Goal: Contribute content: Contribute content

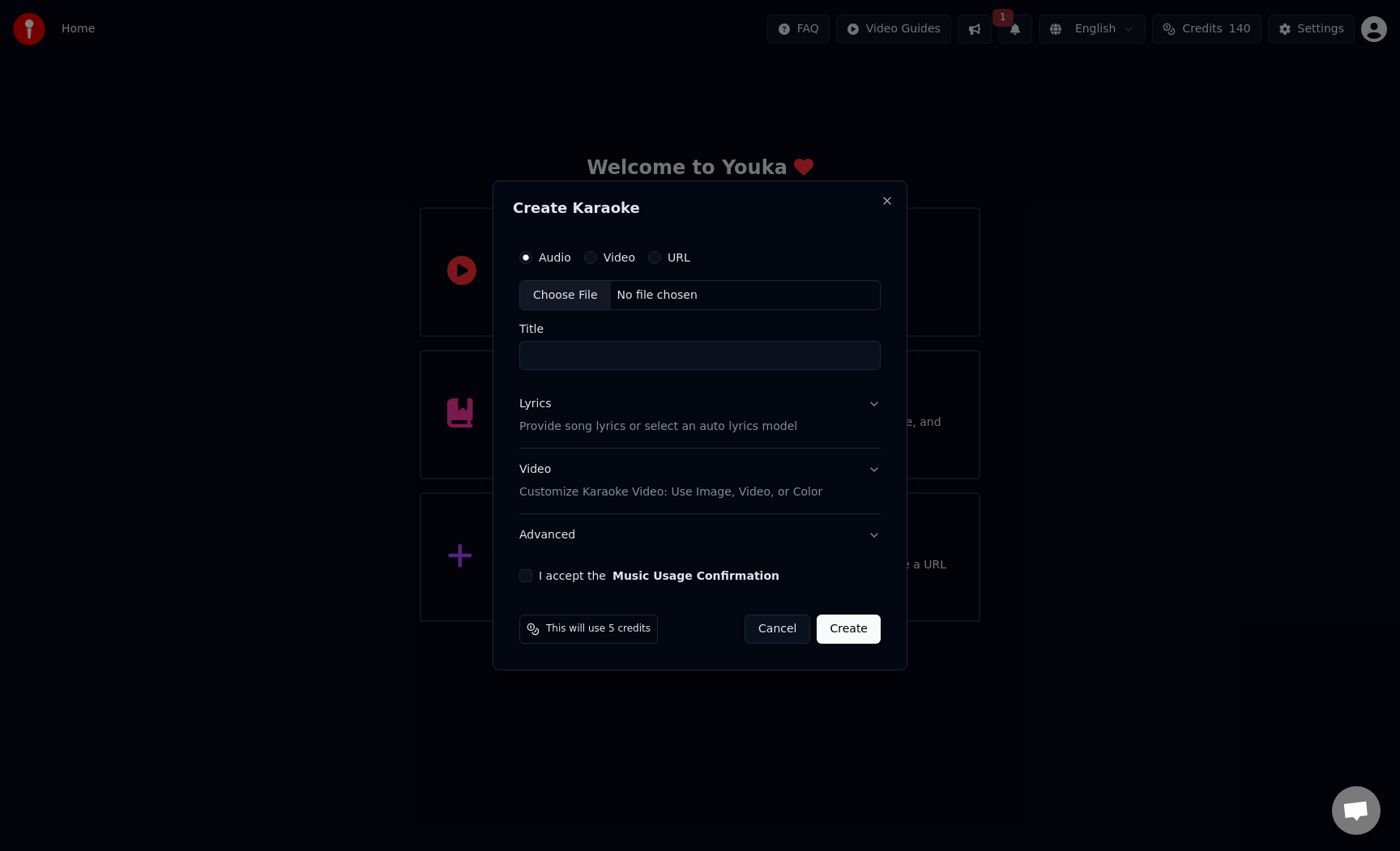
click at [569, 307] on div "Choose File" at bounding box center [565, 296] width 90 height 29
click at [596, 304] on div "Choose File" at bounding box center [565, 296] width 90 height 29
type input "**********"
click at [672, 403] on div "Lyrics Provide song lyrics or select an auto lyrics model" at bounding box center [655, 416] width 278 height 39
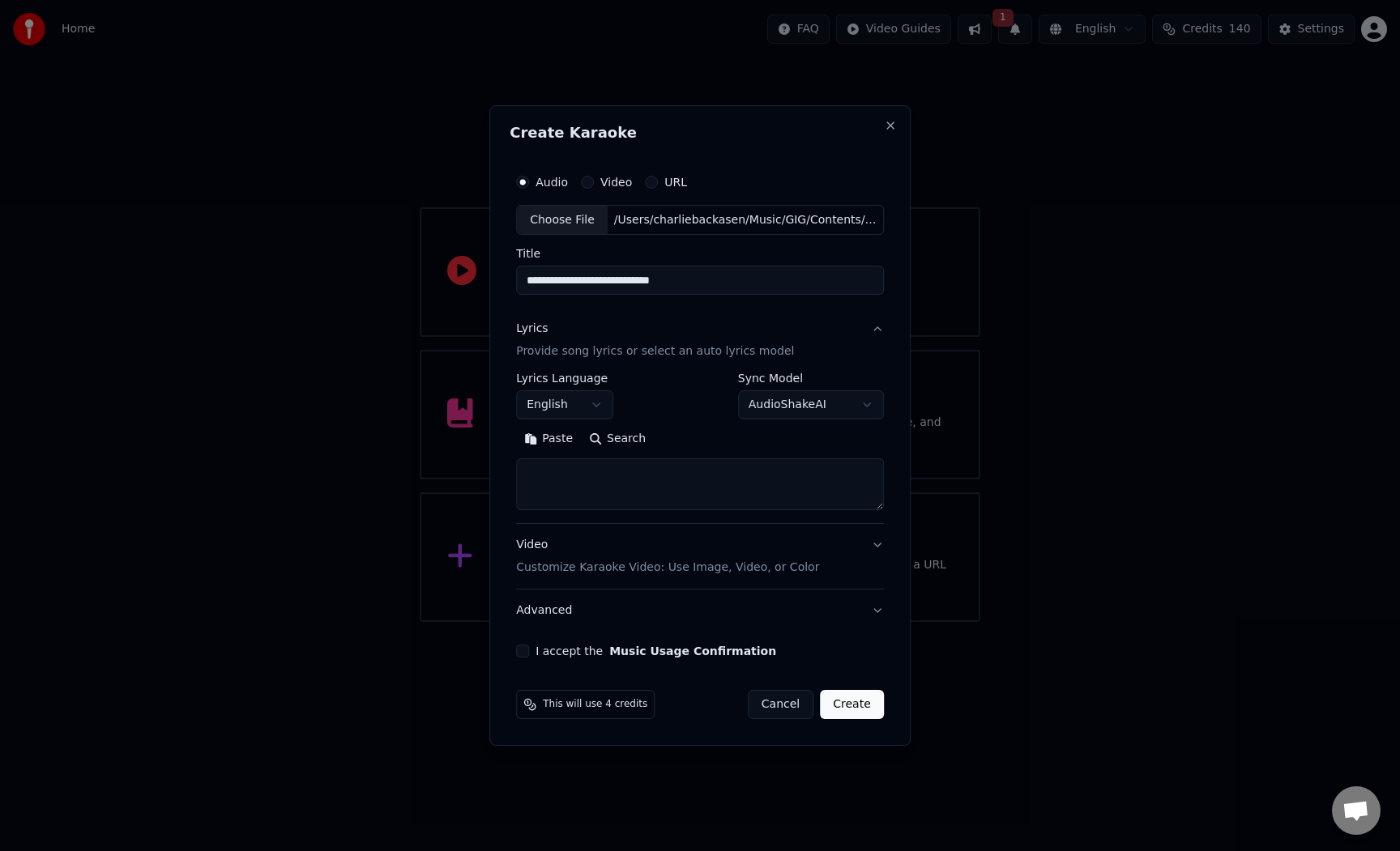
click at [680, 470] on textarea at bounding box center [700, 484] width 368 height 52
paste textarea "**********"
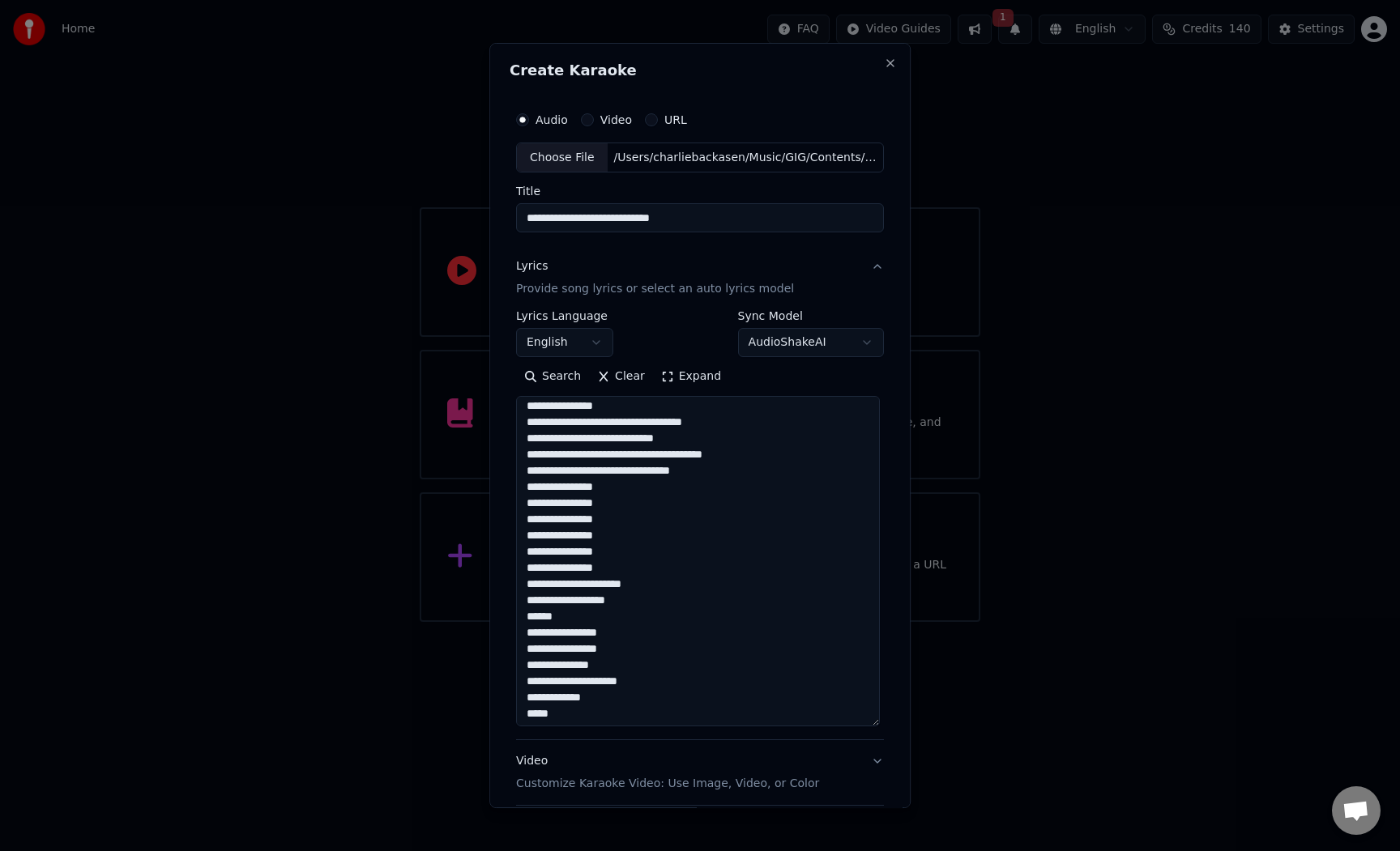
drag, startPoint x: 874, startPoint y: 509, endPoint x: 866, endPoint y: 728, distance: 219.1
click at [866, 727] on textarea at bounding box center [698, 562] width 364 height 331
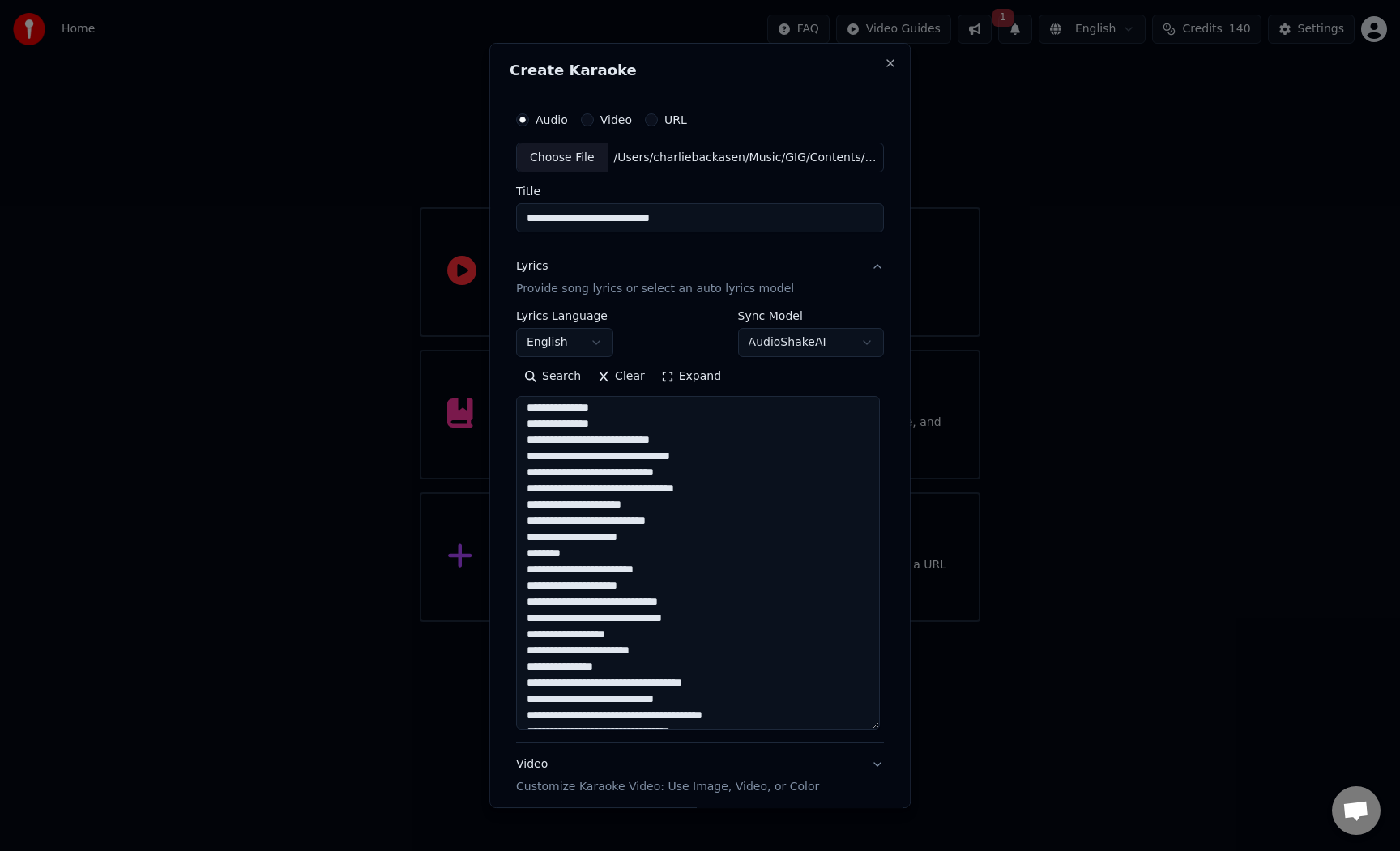
scroll to position [1342, 0]
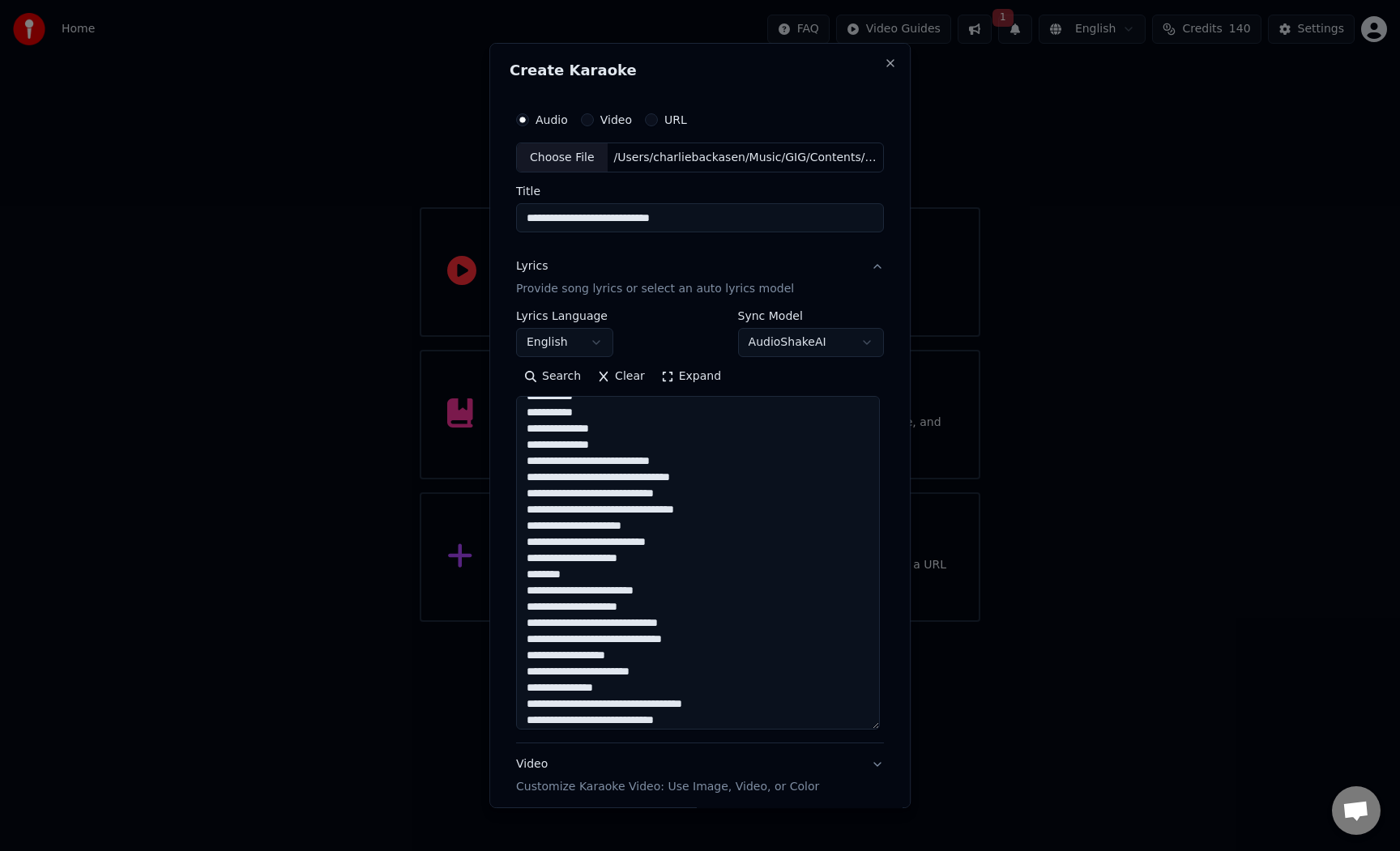
type textarea "**********"
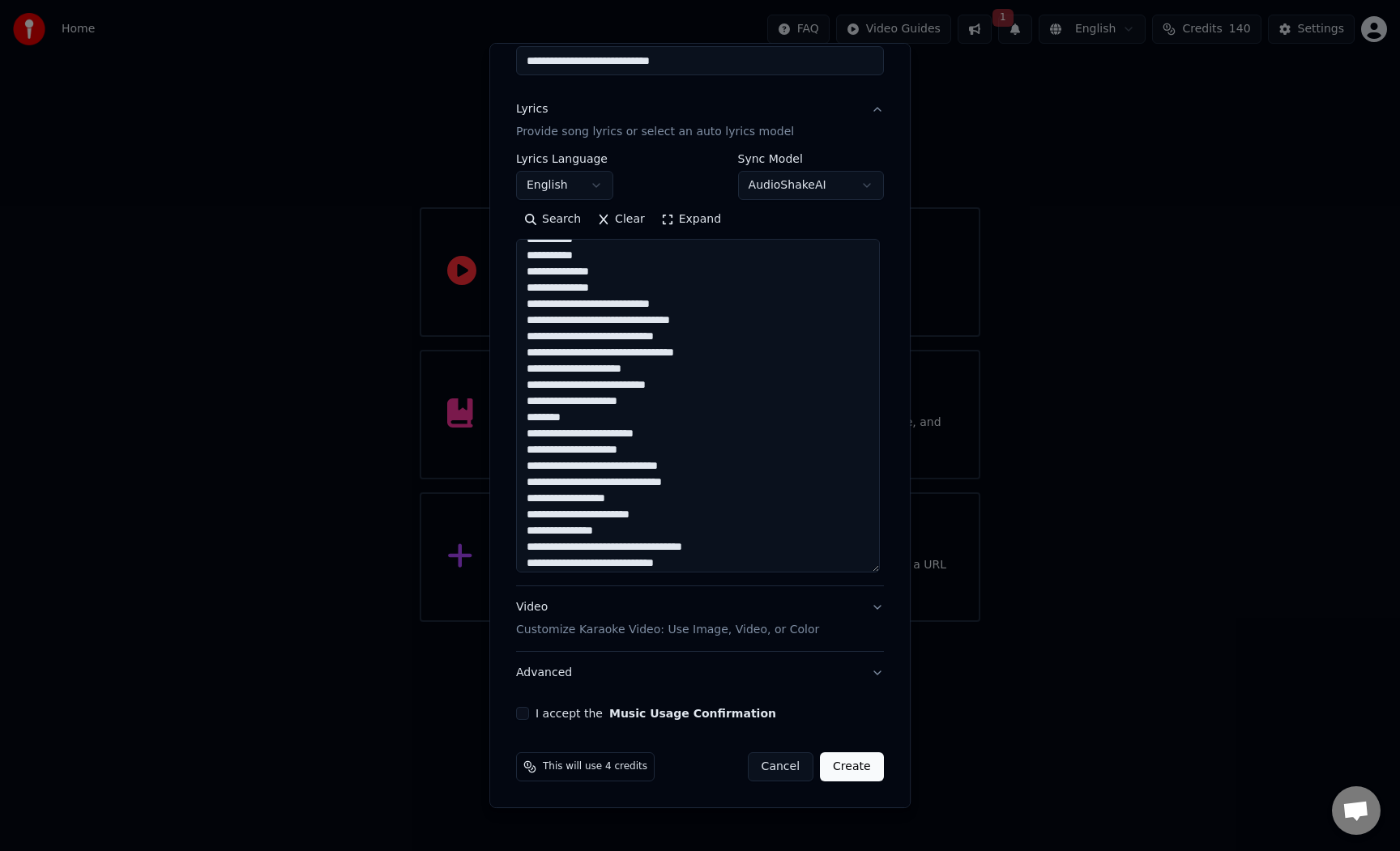
click at [517, 712] on button "I accept the Music Usage Confirmation" at bounding box center [521, 713] width 13 height 13
click at [663, 630] on p "Customize Karaoke Video: Use Image, Video, or Color" at bounding box center [666, 630] width 303 height 17
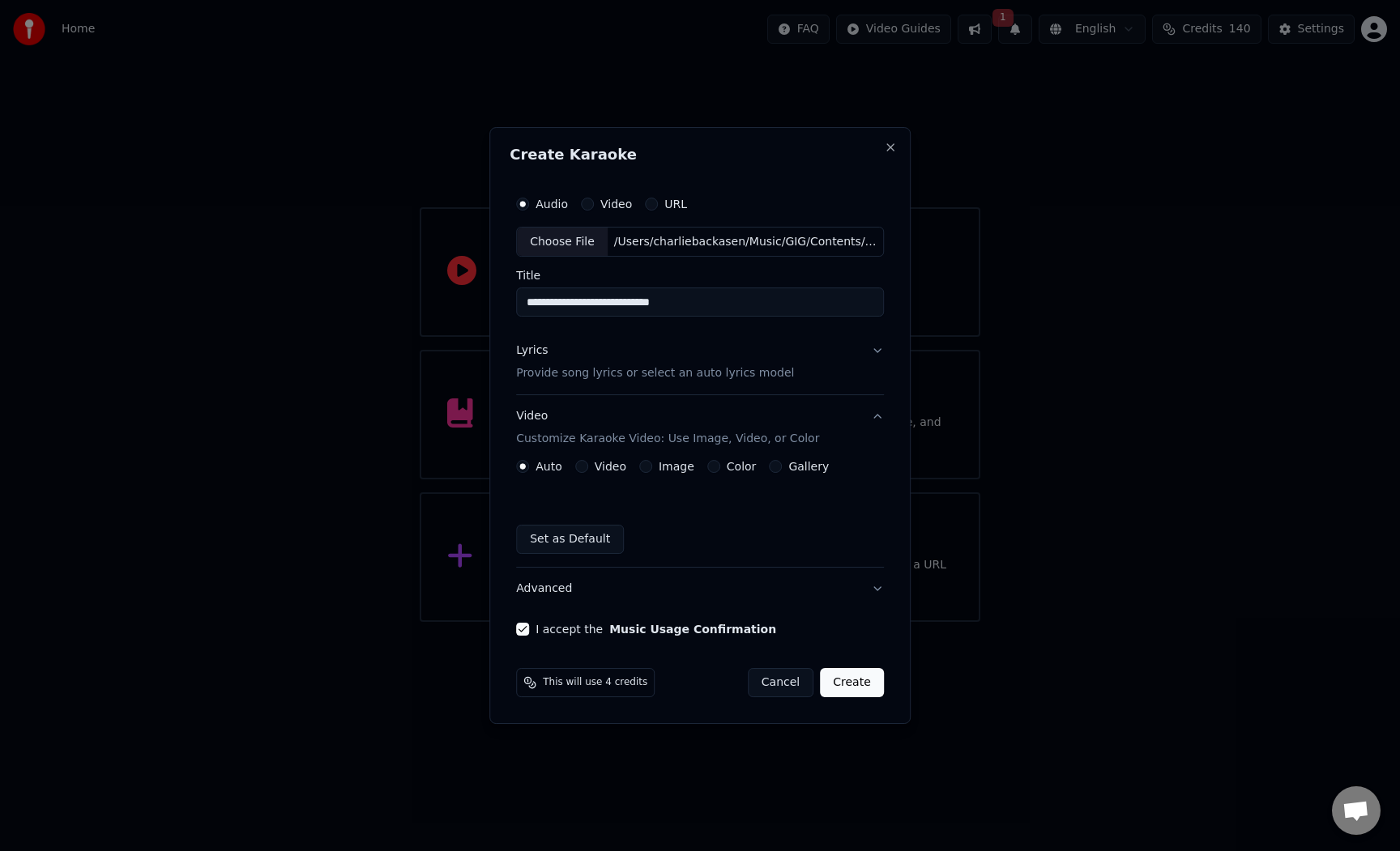
click at [650, 462] on div "Image" at bounding box center [666, 466] width 55 height 13
click at [710, 468] on button "Color" at bounding box center [713, 466] width 13 height 13
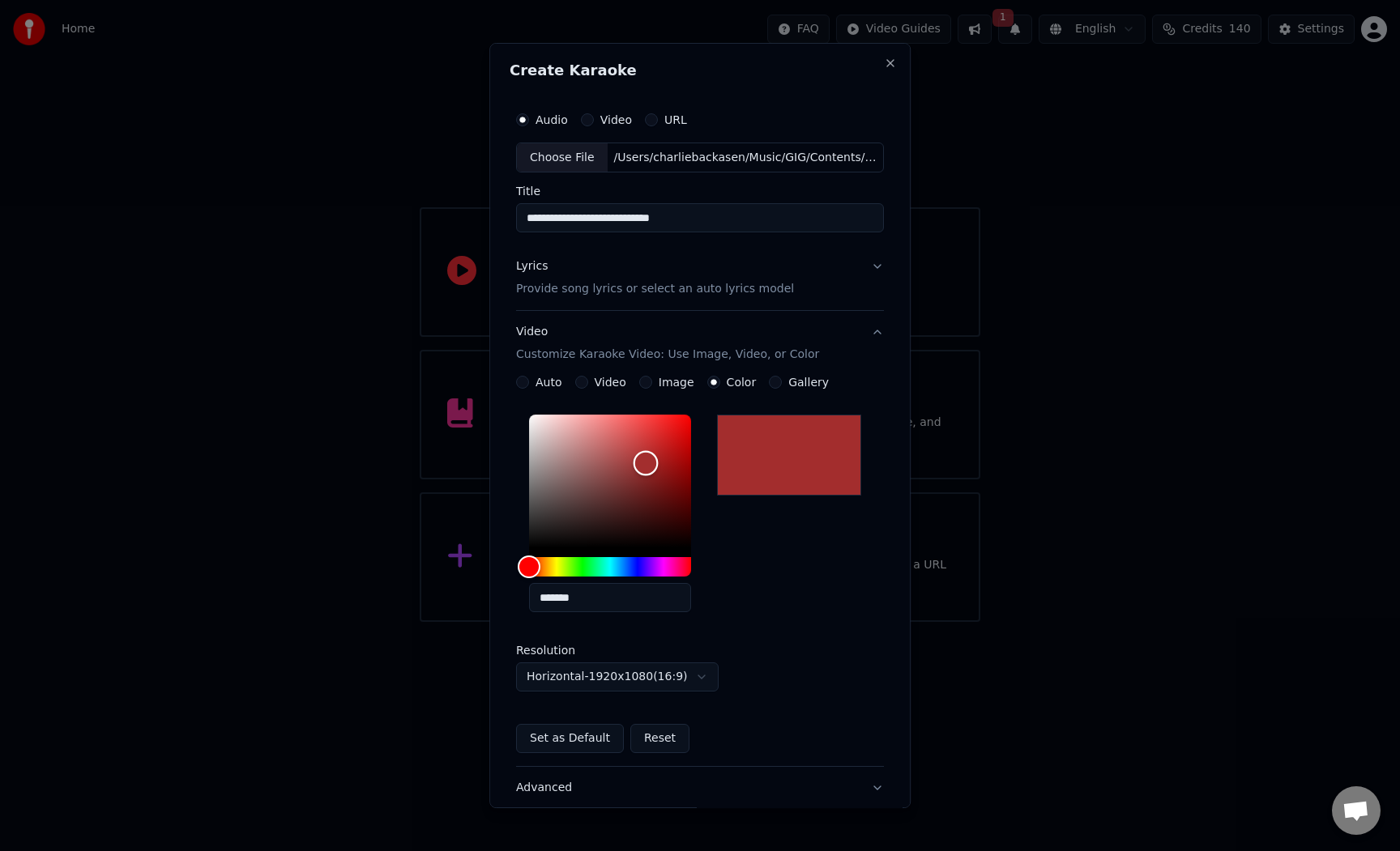
drag, startPoint x: 641, startPoint y: 463, endPoint x: 628, endPoint y: 455, distance: 15.3
click at [628, 455] on div "Color" at bounding box center [610, 480] width 162 height 133
type input "*******"
drag, startPoint x: 628, startPoint y: 452, endPoint x: 682, endPoint y: 441, distance: 55.1
click at [682, 441] on div "Color" at bounding box center [687, 441] width 25 height 25
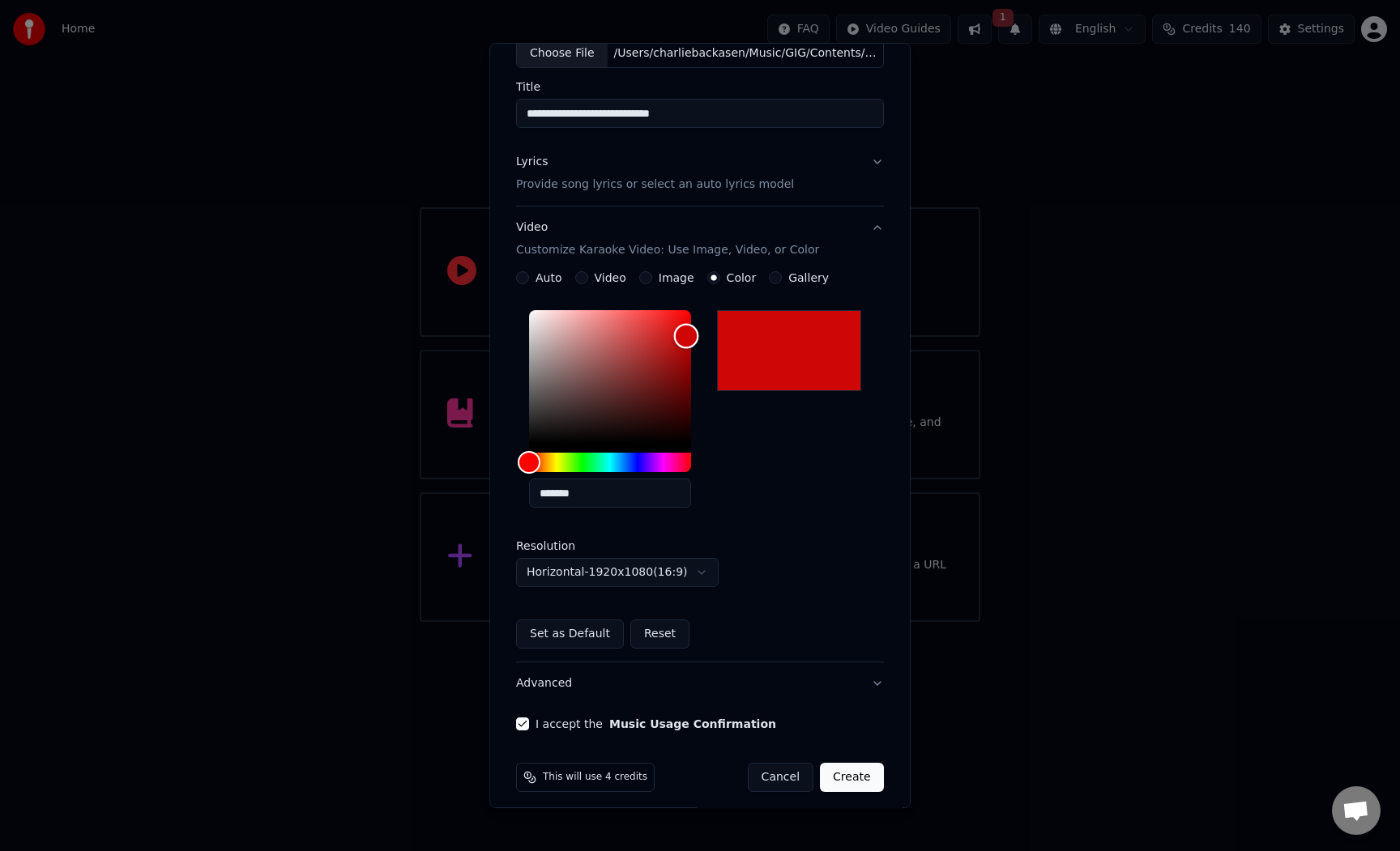
scroll to position [115, 0]
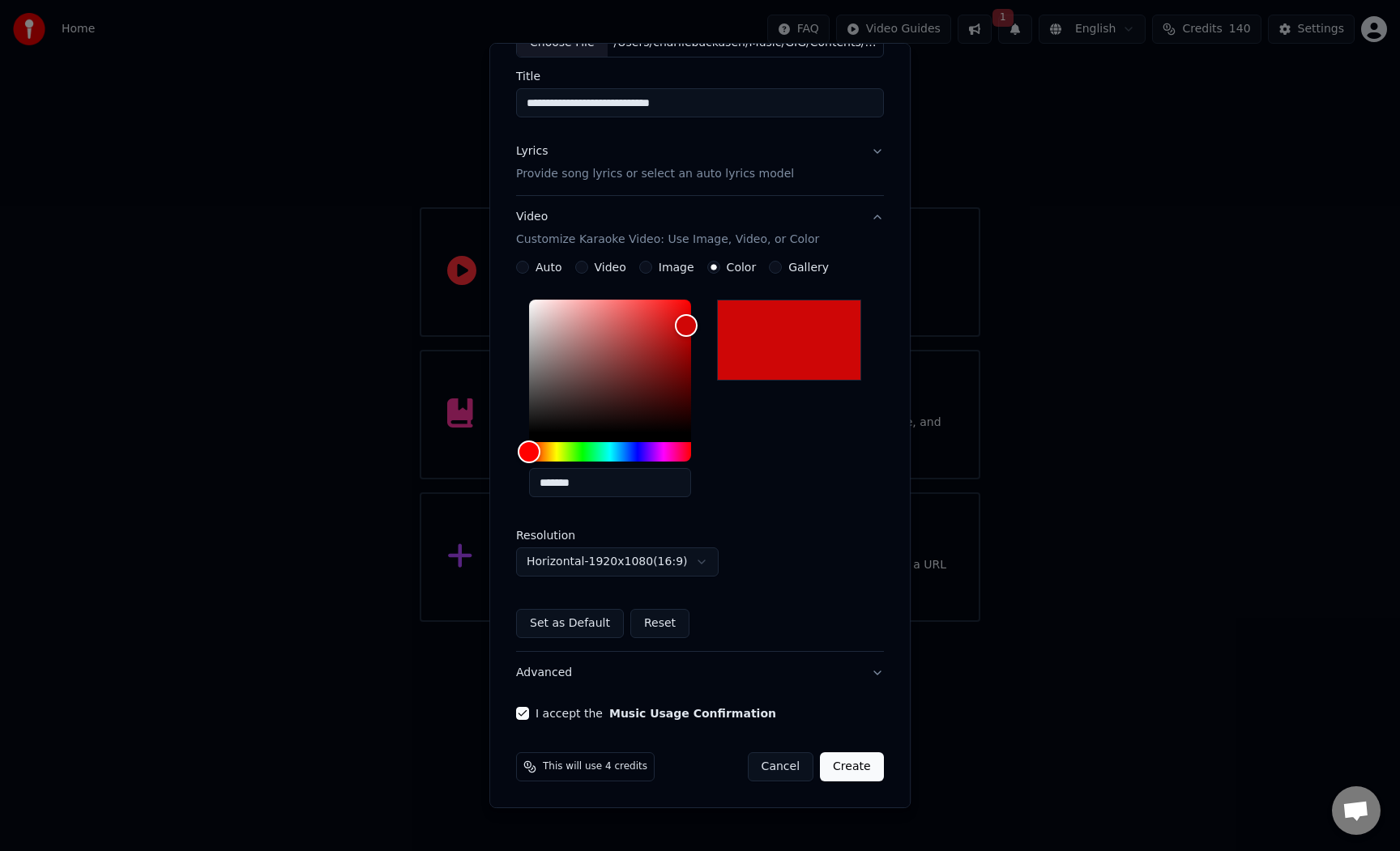
click at [843, 762] on button "Create" at bounding box center [852, 767] width 64 height 29
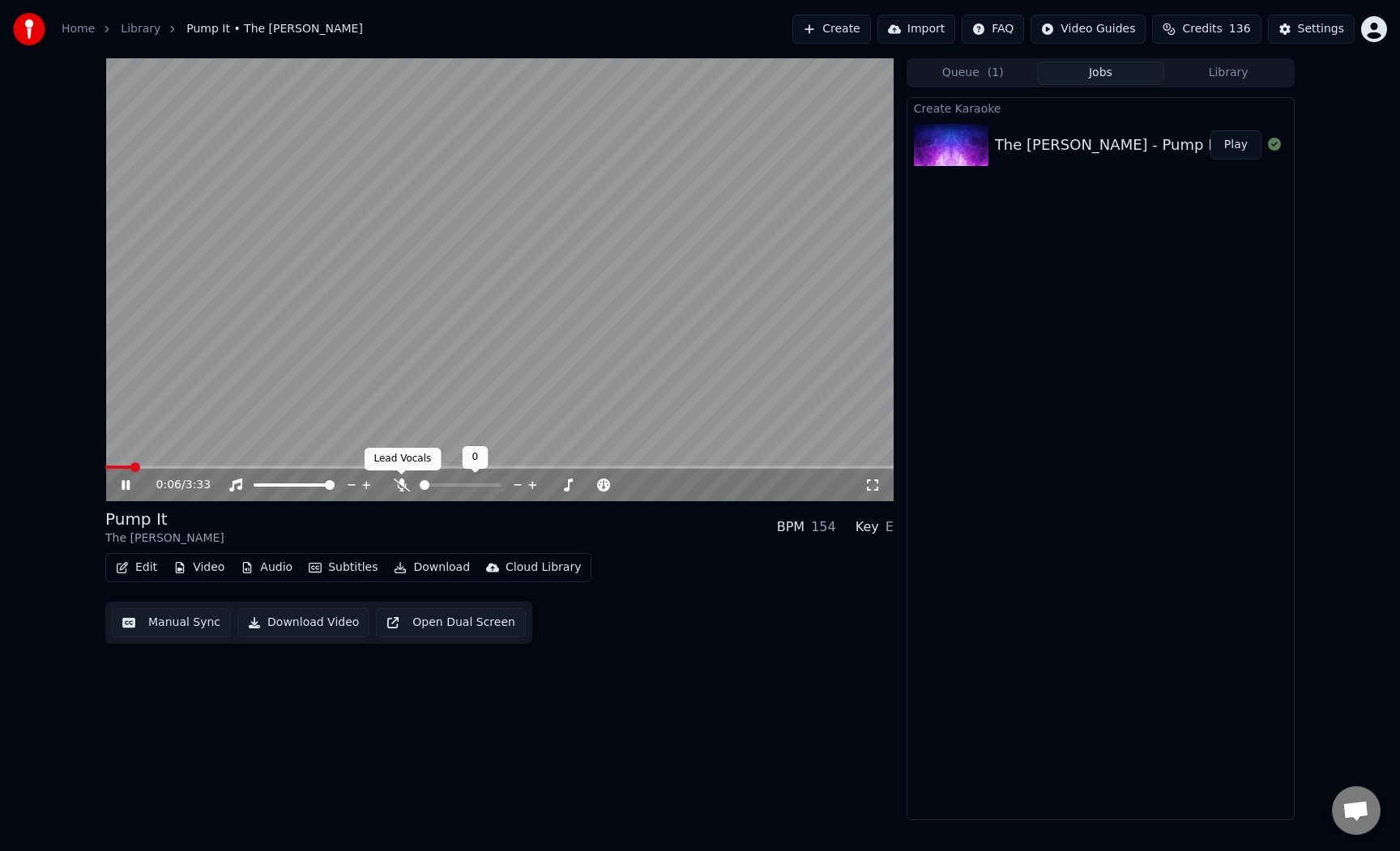
click at [400, 489] on icon at bounding box center [402, 484] width 17 height 13
click at [405, 484] on icon at bounding box center [401, 484] width 9 height 13
click at [405, 484] on icon at bounding box center [402, 484] width 17 height 13
click at [405, 484] on icon at bounding box center [401, 484] width 9 height 13
click at [405, 484] on icon at bounding box center [402, 484] width 17 height 13
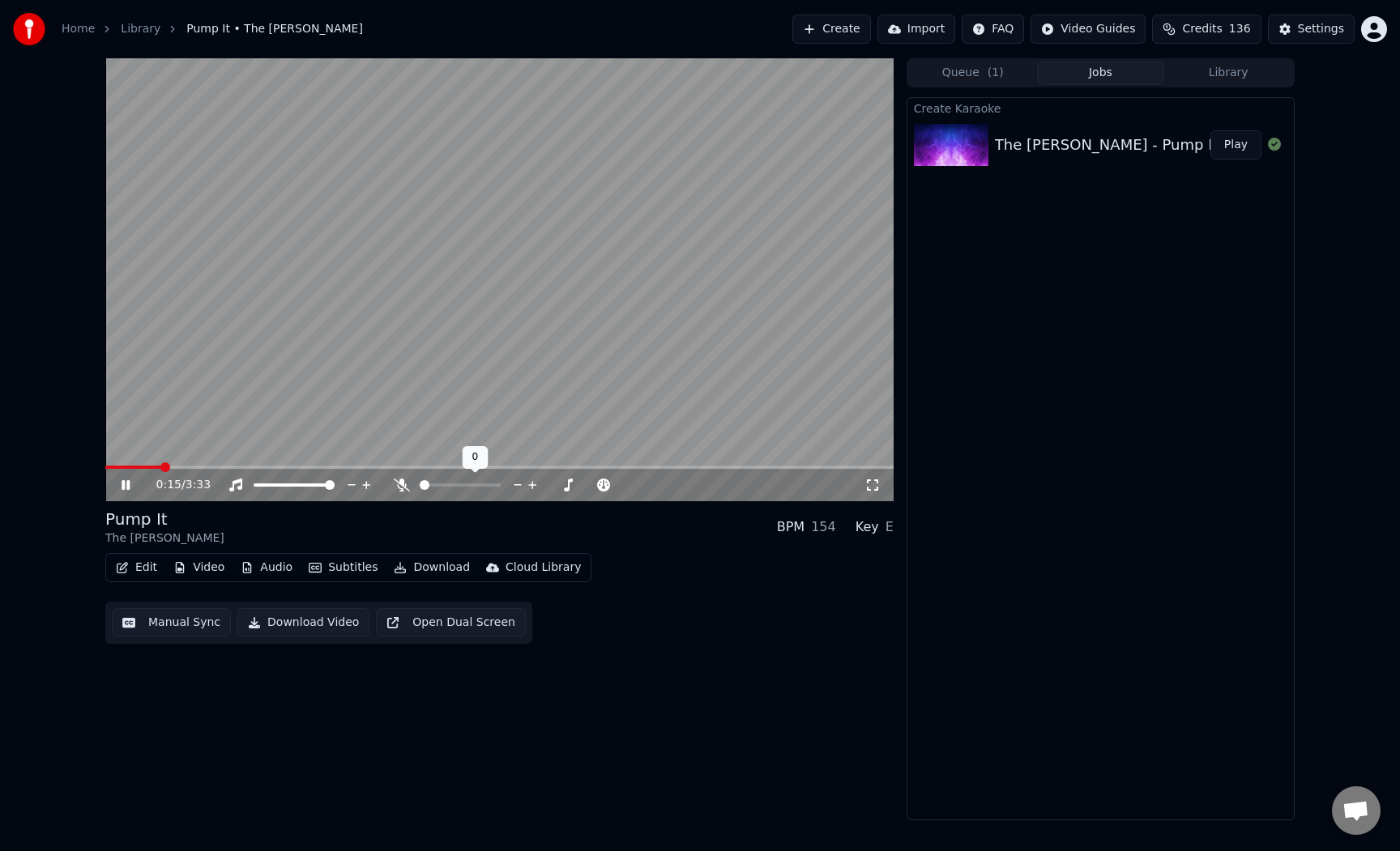
click at [405, 484] on icon at bounding box center [402, 484] width 17 height 13
click at [148, 466] on span at bounding box center [127, 467] width 45 height 3
click at [119, 489] on icon at bounding box center [137, 484] width 38 height 13
click at [129, 482] on icon at bounding box center [137, 484] width 38 height 13
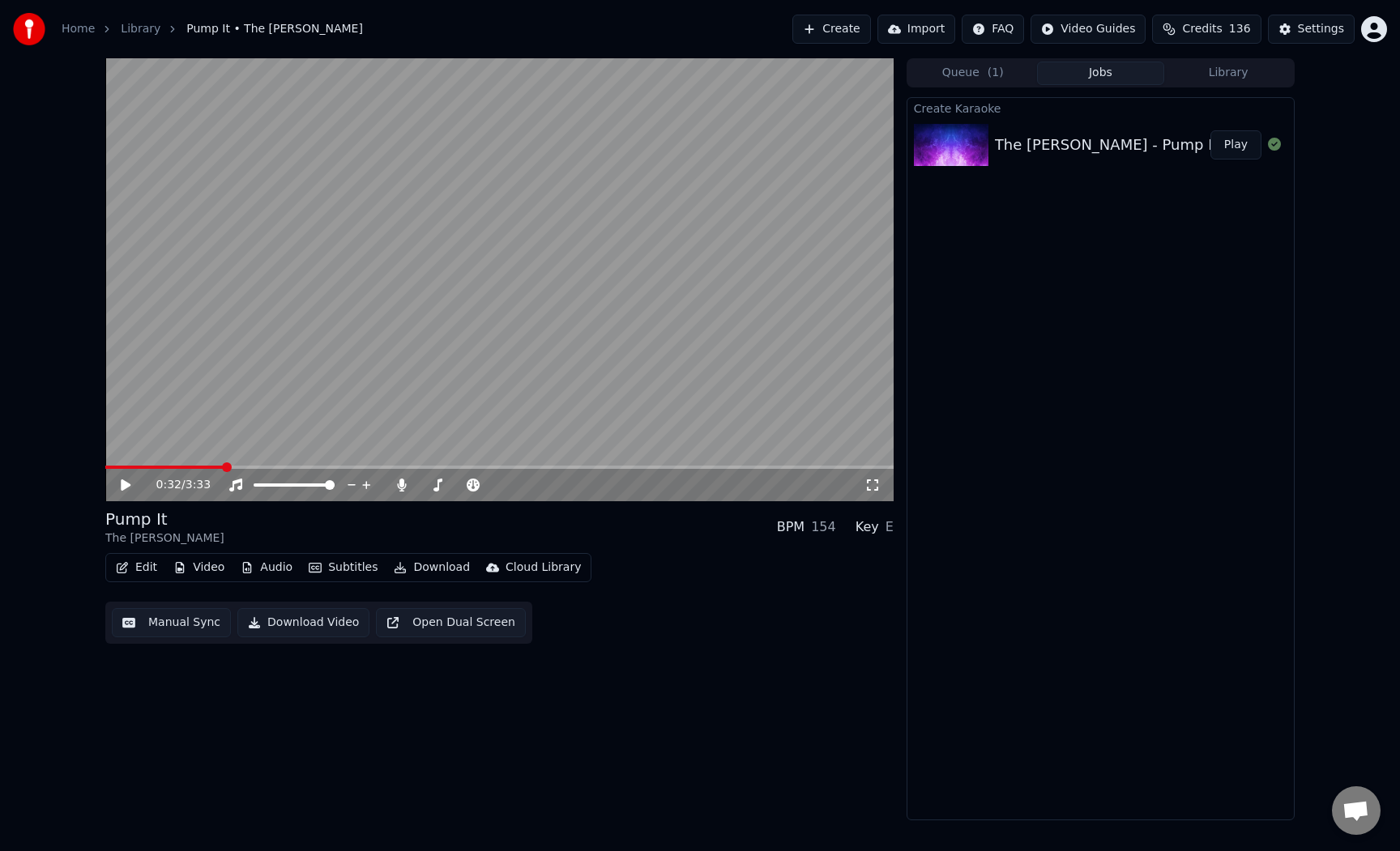
click at [225, 464] on span at bounding box center [227, 467] width 10 height 10
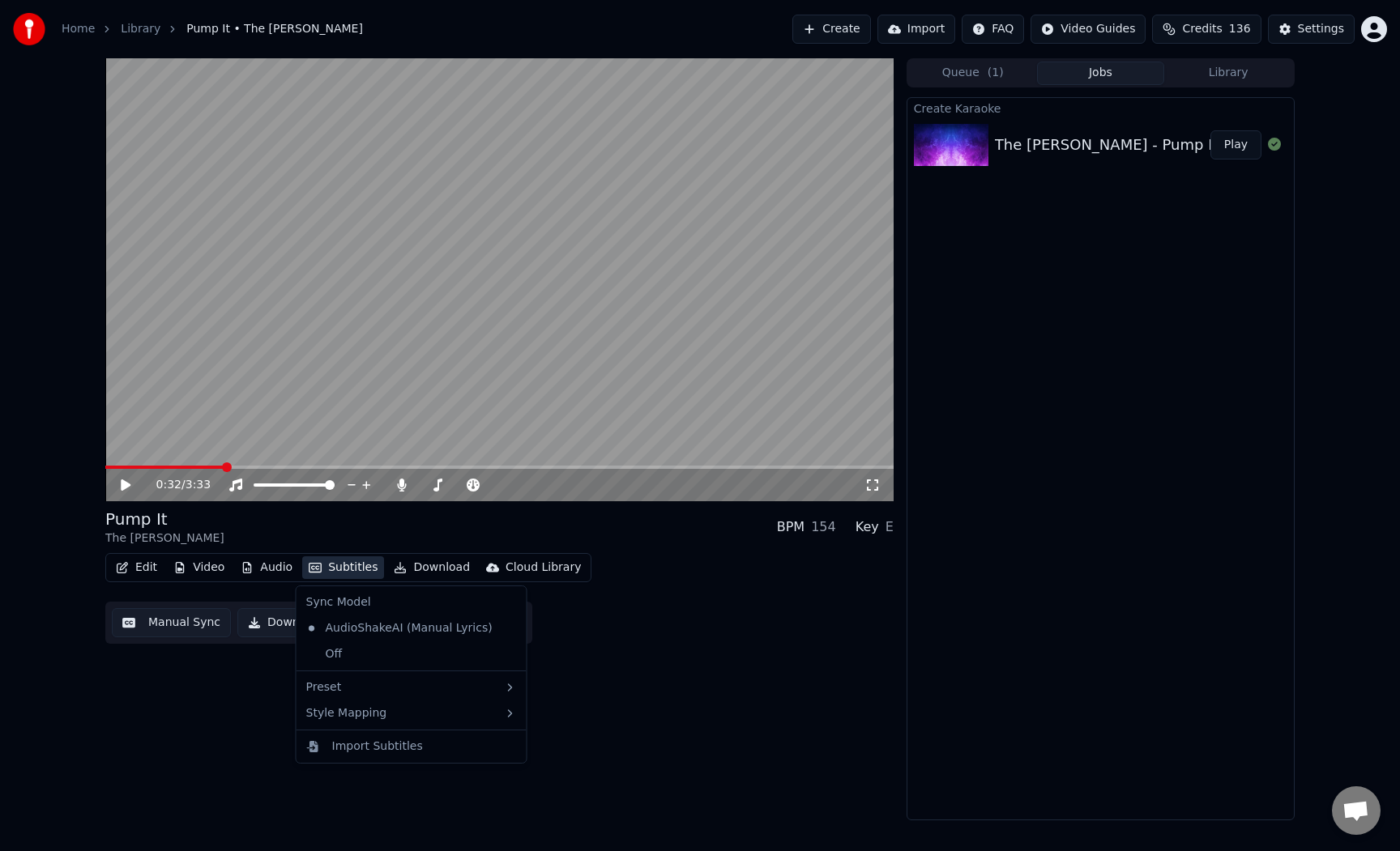
click at [341, 565] on button "Subtitles" at bounding box center [343, 567] width 82 height 22
click at [352, 540] on div "Pump It The [PERSON_NAME] BPM 154 Key E" at bounding box center [499, 527] width 788 height 39
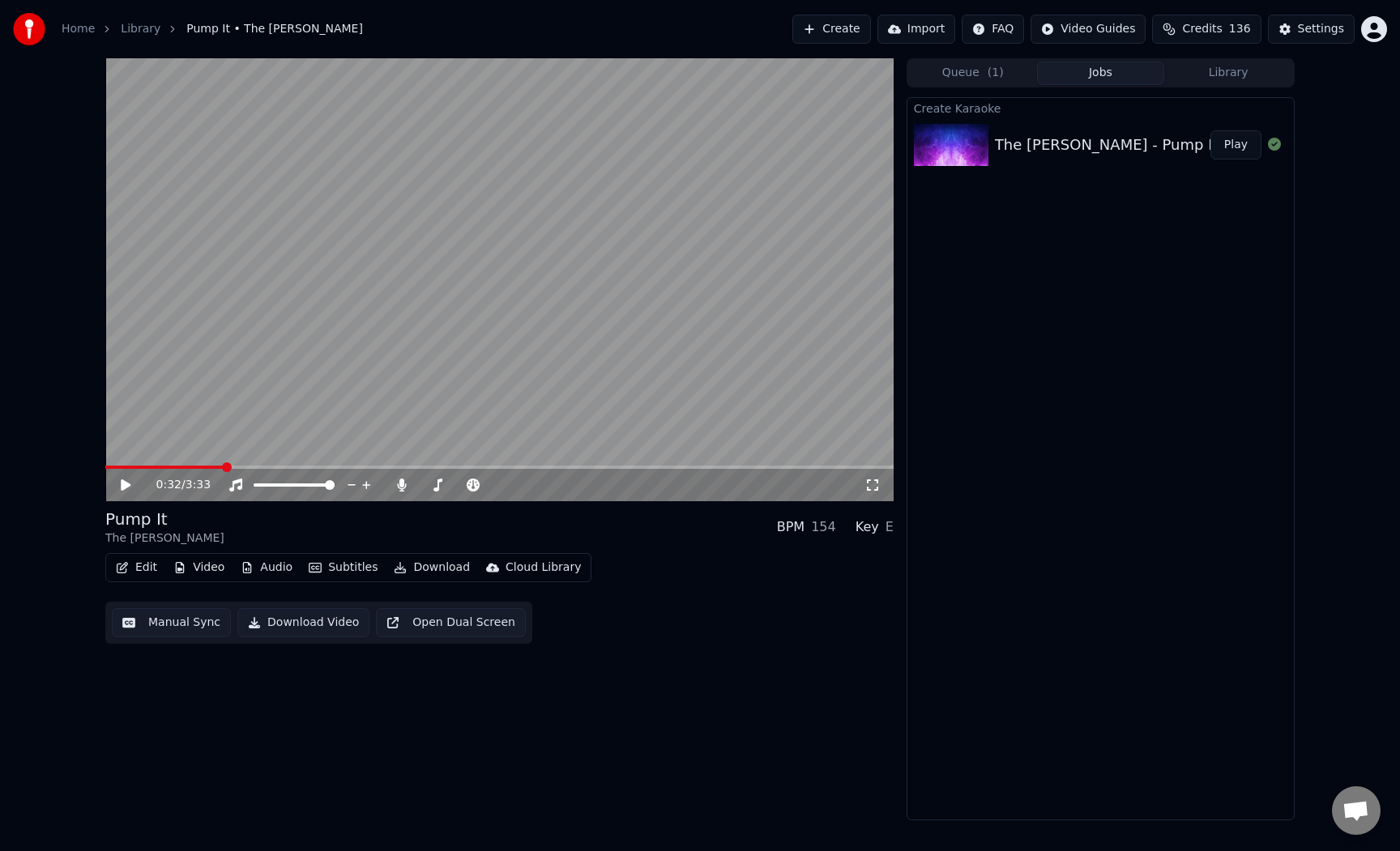
click at [154, 569] on button "Edit" at bounding box center [136, 567] width 54 height 22
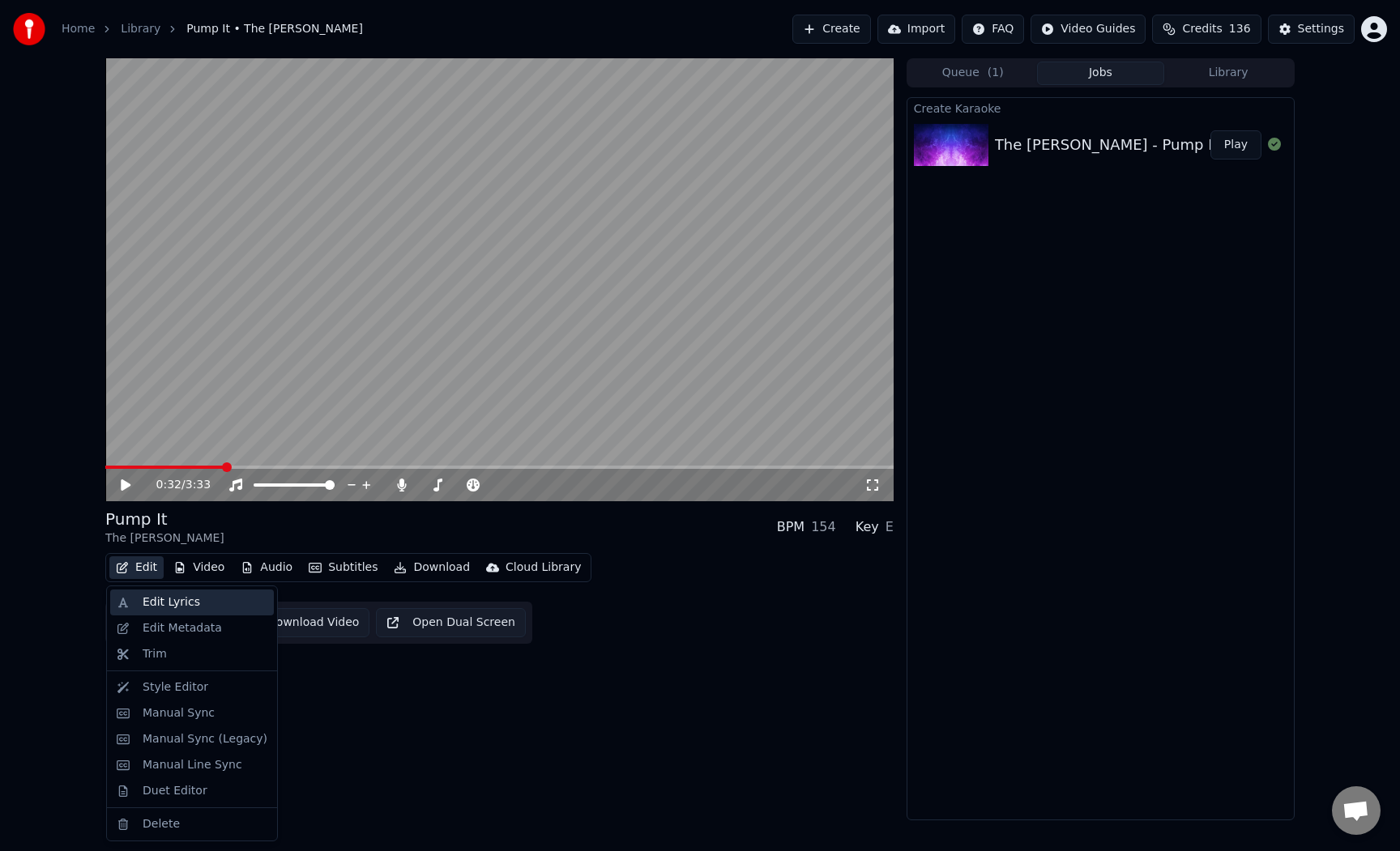
click at [173, 605] on div "Edit Lyrics" at bounding box center [171, 602] width 57 height 17
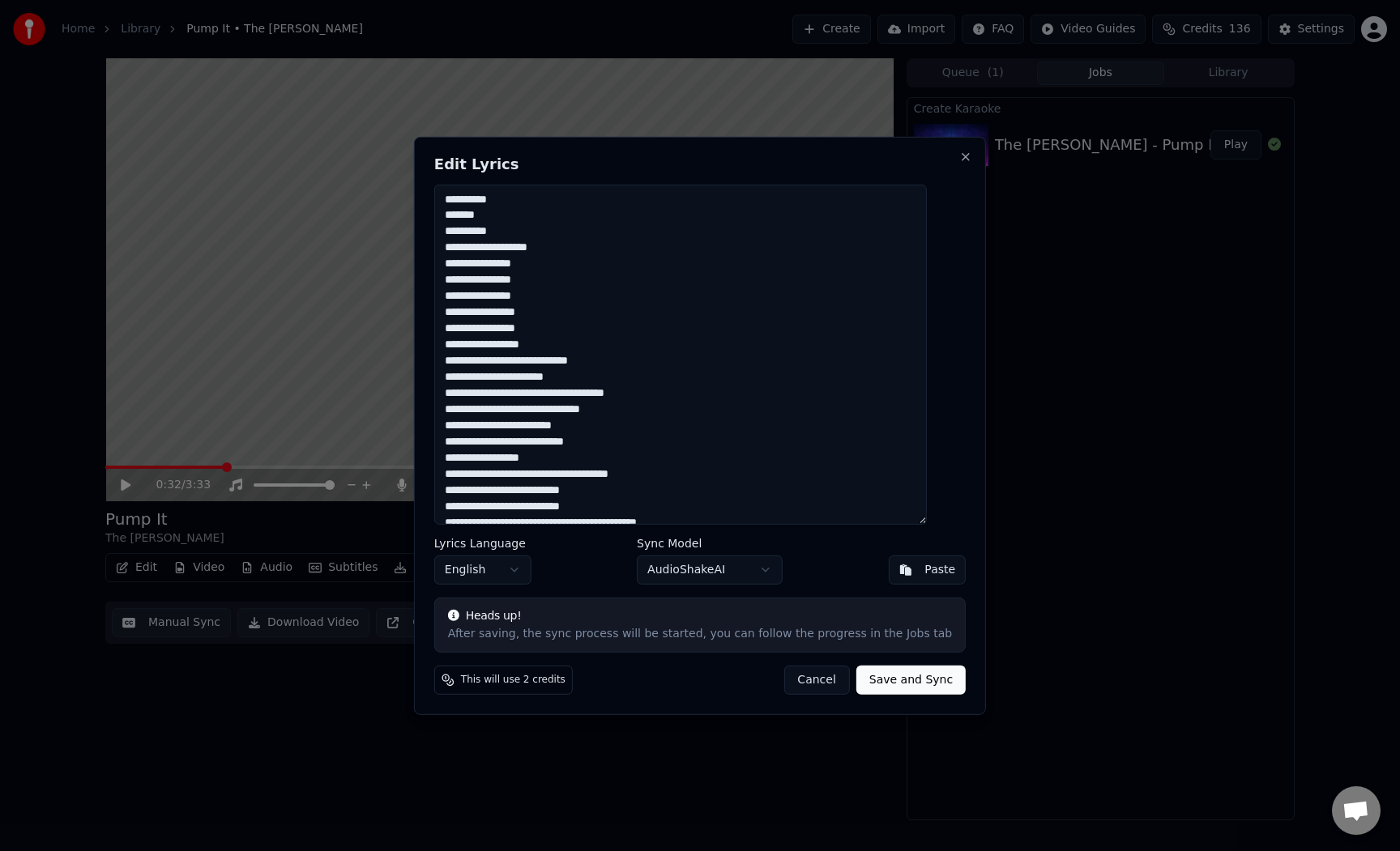
drag, startPoint x: 495, startPoint y: 362, endPoint x: 473, endPoint y: 363, distance: 22.0
click at [473, 363] on textarea at bounding box center [680, 354] width 492 height 340
click at [477, 363] on textarea at bounding box center [680, 354] width 492 height 340
drag, startPoint x: 488, startPoint y: 362, endPoint x: 478, endPoint y: 361, distance: 10.0
click at [478, 361] on textarea at bounding box center [680, 354] width 492 height 340
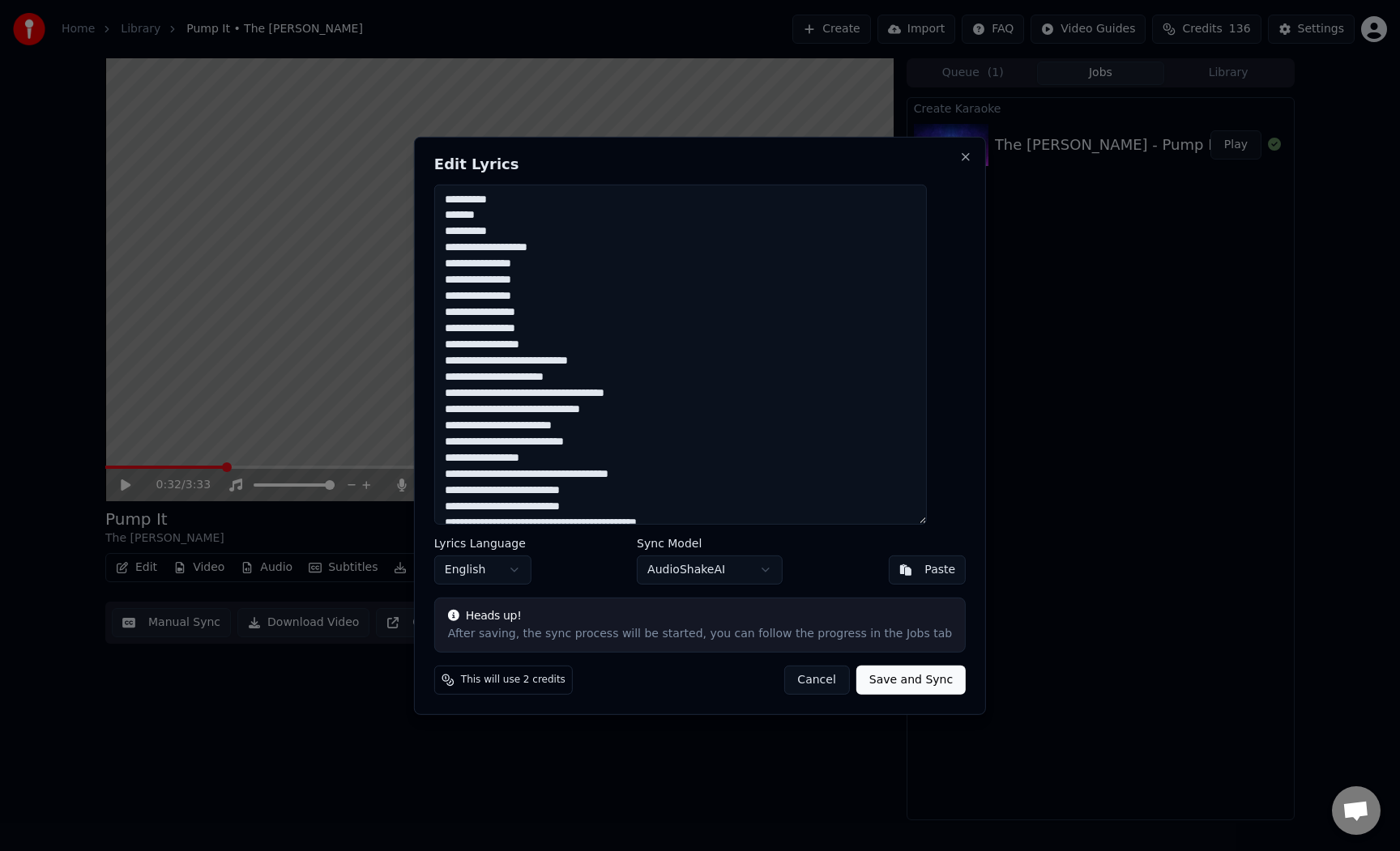
drag, startPoint x: 494, startPoint y: 361, endPoint x: 473, endPoint y: 362, distance: 21.0
click at [473, 362] on textarea at bounding box center [680, 354] width 492 height 340
drag, startPoint x: 496, startPoint y: 377, endPoint x: 477, endPoint y: 379, distance: 19.1
click at [477, 379] on textarea at bounding box center [680, 354] width 492 height 340
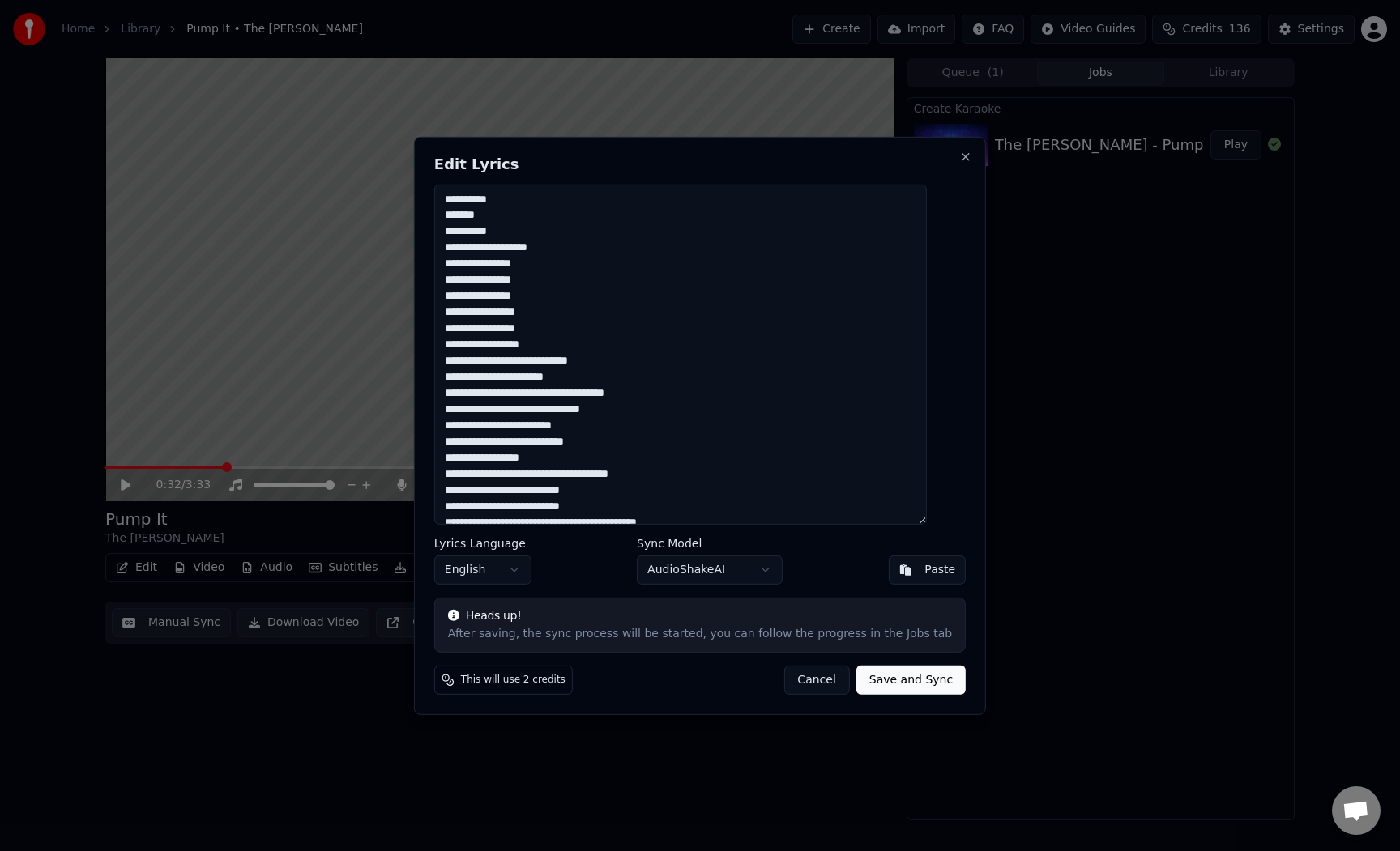
drag, startPoint x: 491, startPoint y: 376, endPoint x: 473, endPoint y: 378, distance: 18.1
click at [473, 378] on textarea at bounding box center [680, 354] width 492 height 340
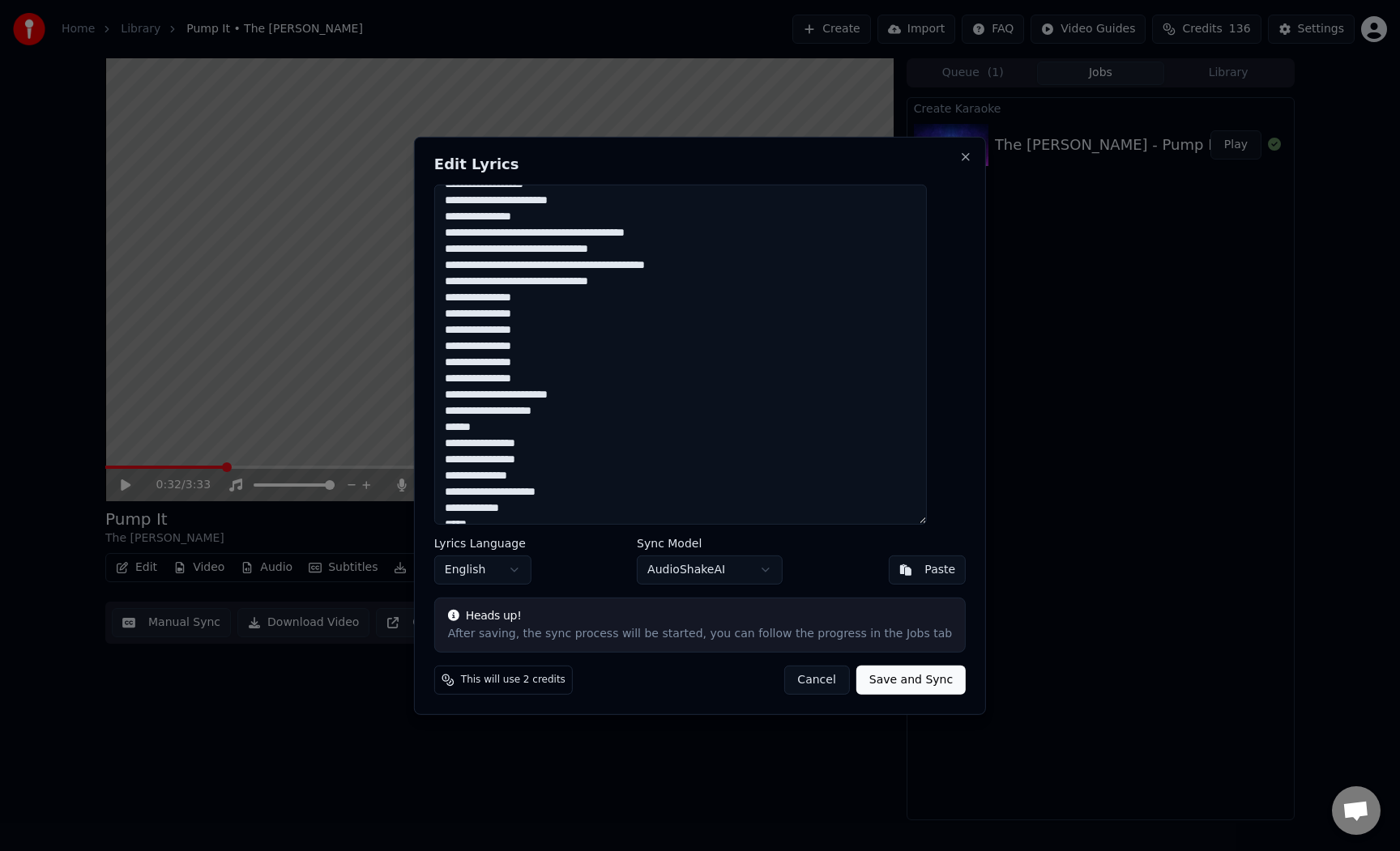
scroll to position [1616, 0]
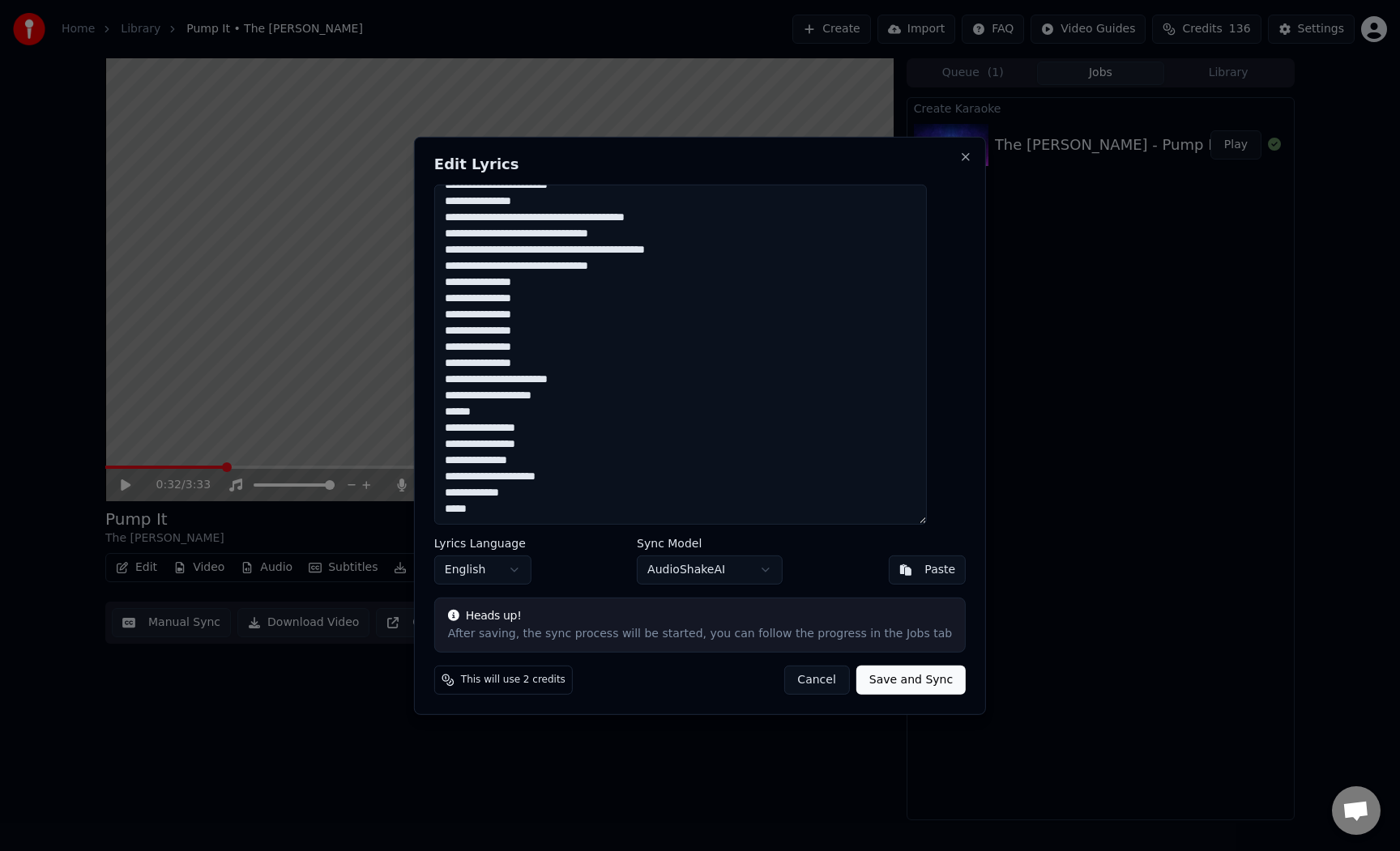
type textarea "**********"
click at [879, 680] on button "Save and Sync" at bounding box center [911, 680] width 109 height 29
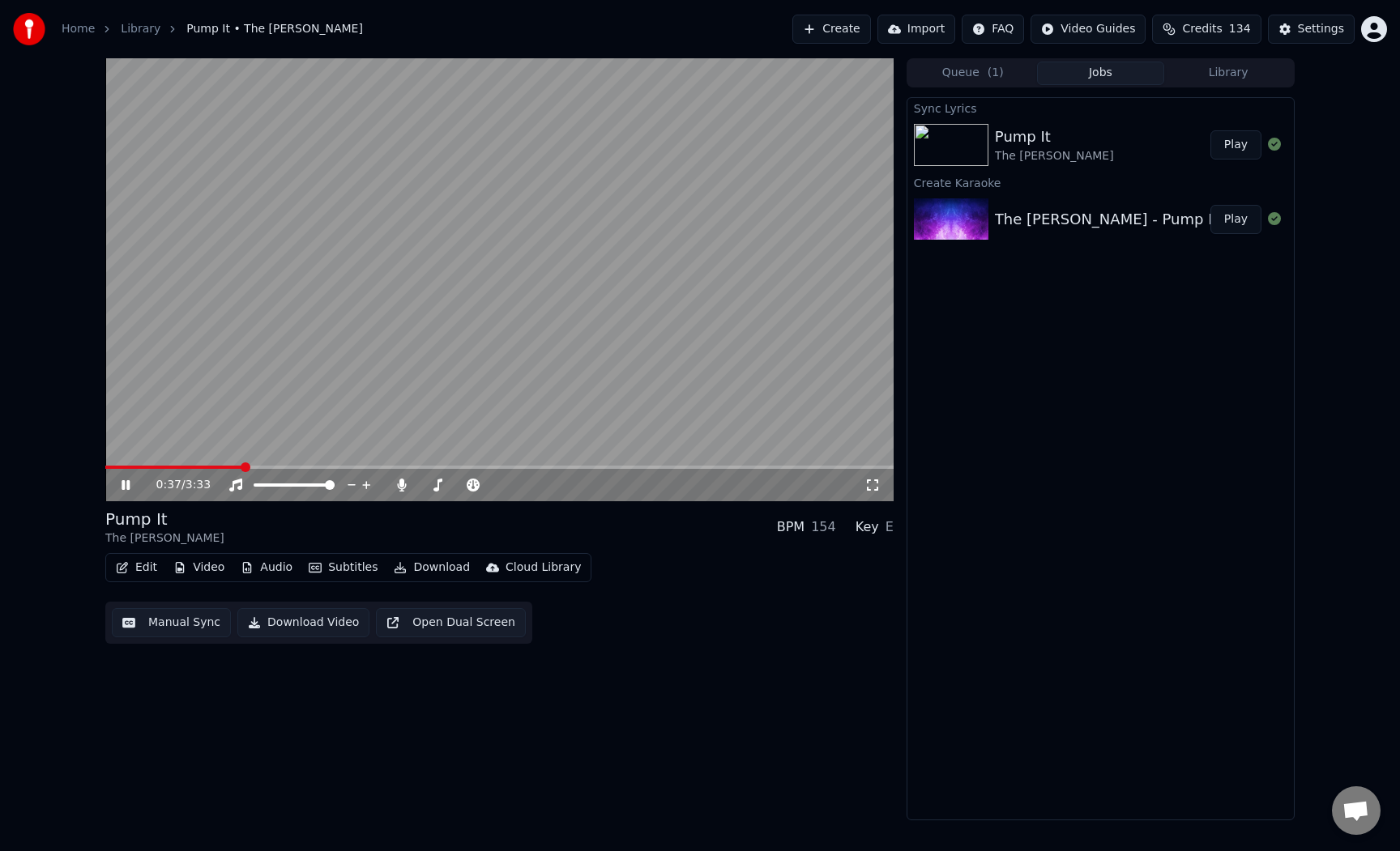
click at [229, 467] on span at bounding box center [173, 467] width 137 height 3
click at [223, 467] on span at bounding box center [163, 467] width 118 height 3
click at [212, 467] on span at bounding box center [159, 467] width 107 height 3
click at [210, 468] on span at bounding box center [159, 467] width 107 height 3
click at [210, 468] on span at bounding box center [165, 467] width 121 height 3
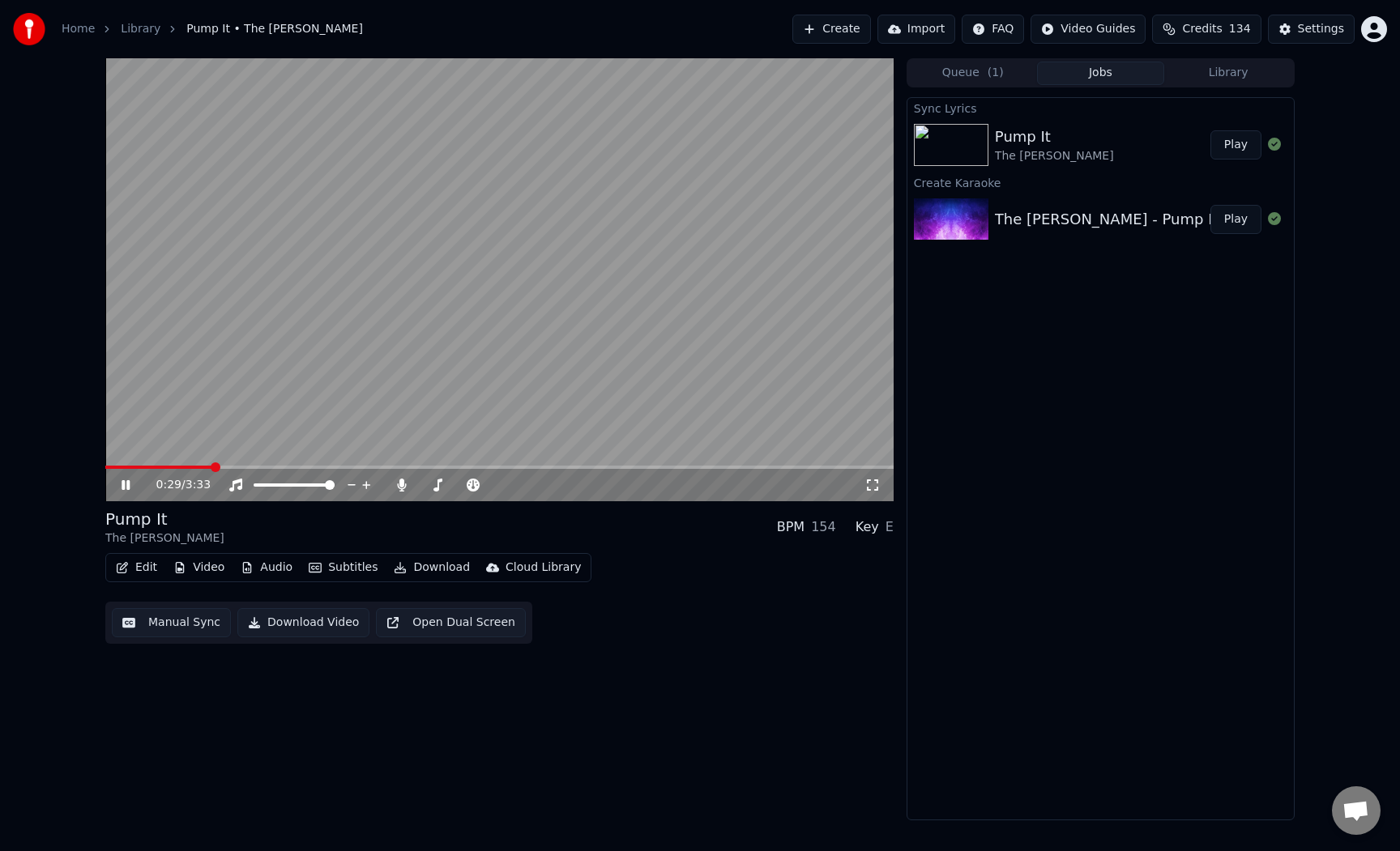
click at [203, 468] on span at bounding box center [159, 467] width 107 height 3
click at [197, 468] on span at bounding box center [151, 467] width 92 height 3
click at [192, 468] on span at bounding box center [153, 467] width 96 height 3
click at [129, 482] on icon at bounding box center [126, 485] width 8 height 10
click at [153, 566] on button "Edit" at bounding box center [136, 567] width 54 height 22
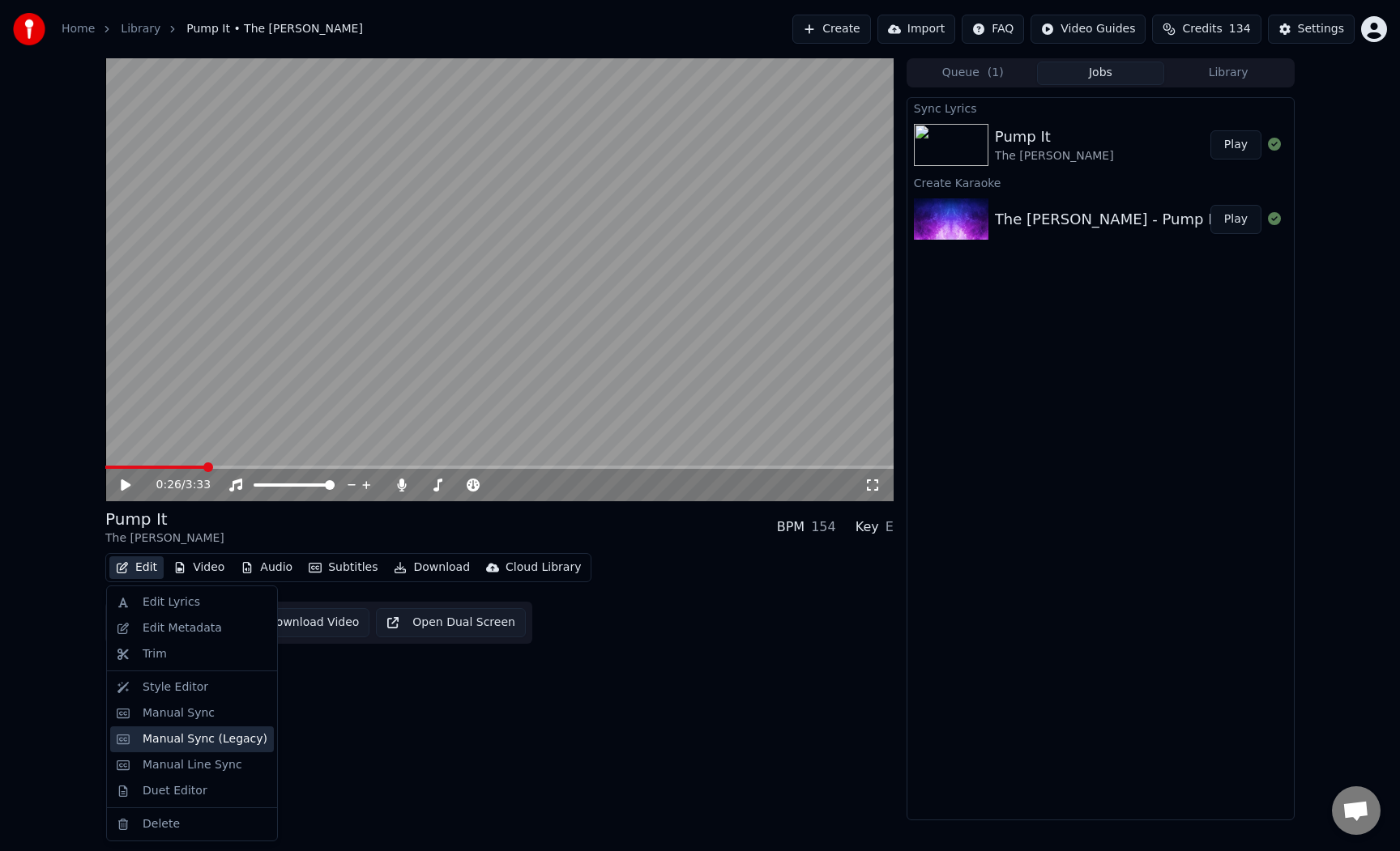
click at [215, 727] on div "Manual Sync (Legacy)" at bounding box center [192, 739] width 163 height 26
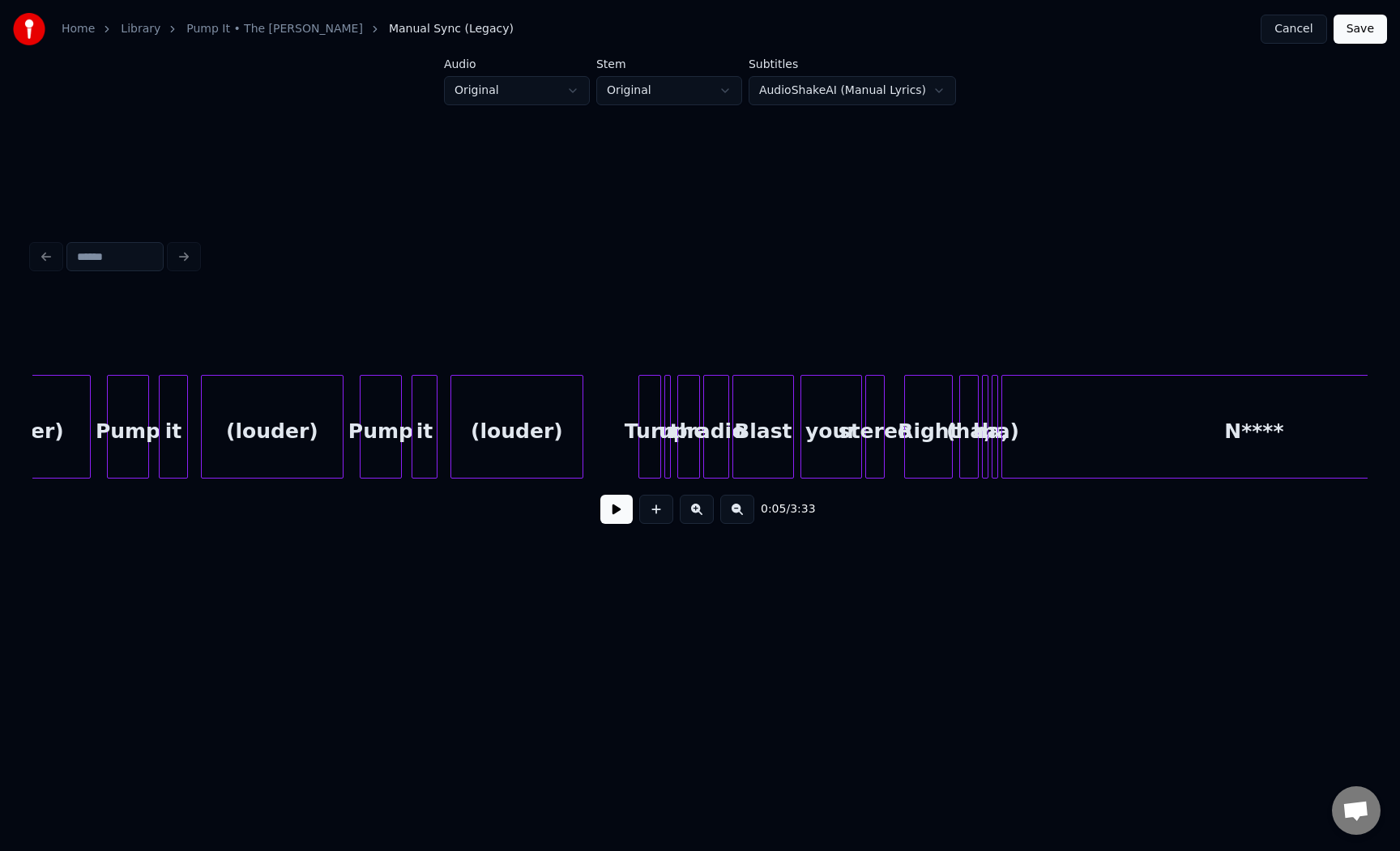
scroll to position [0, 3089]
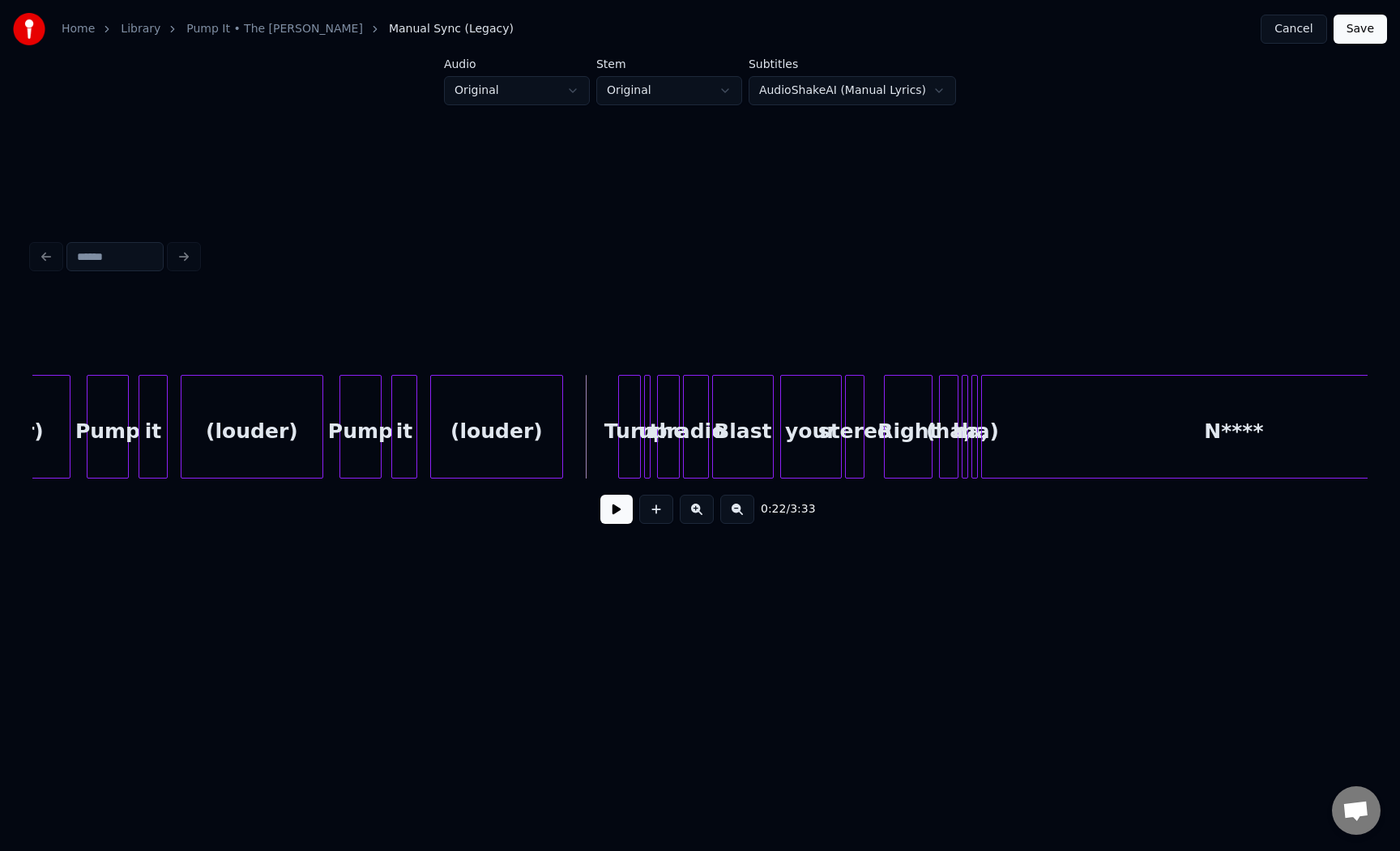
click at [613, 513] on button at bounding box center [616, 510] width 32 height 29
click at [613, 516] on button at bounding box center [616, 510] width 32 height 29
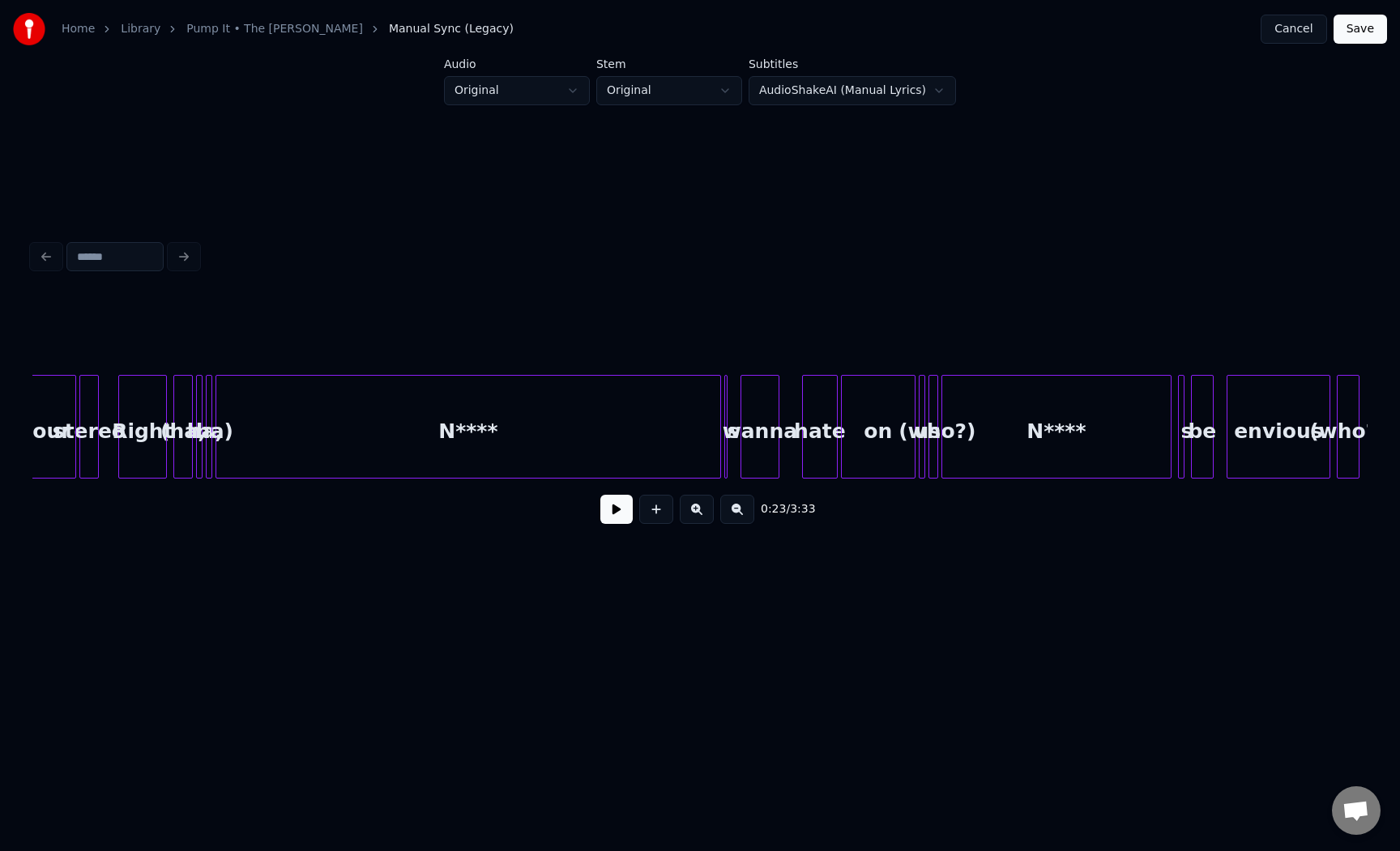
scroll to position [0, 3623]
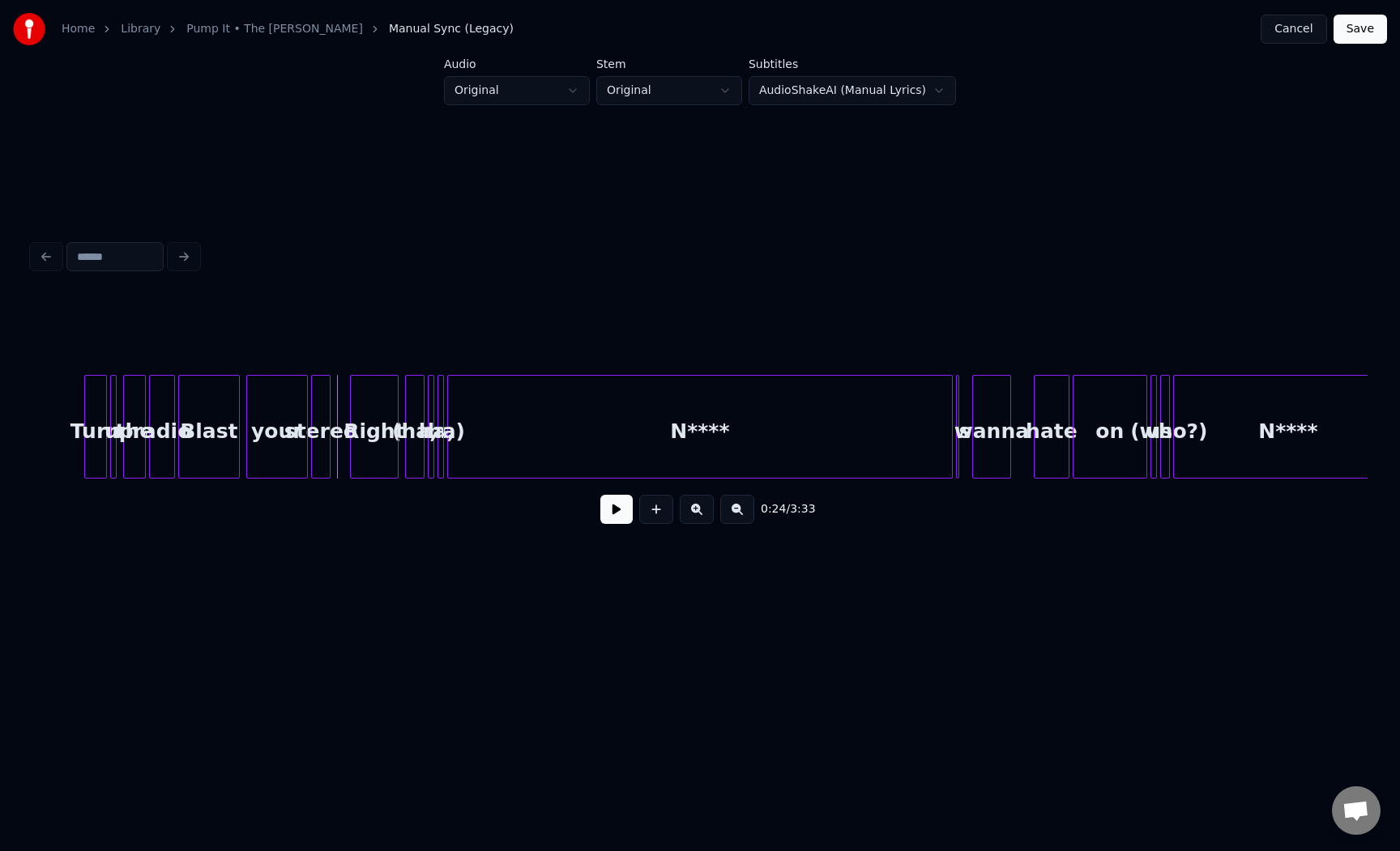
click at [618, 515] on button at bounding box center [616, 510] width 32 height 29
click at [618, 514] on button at bounding box center [616, 510] width 32 height 29
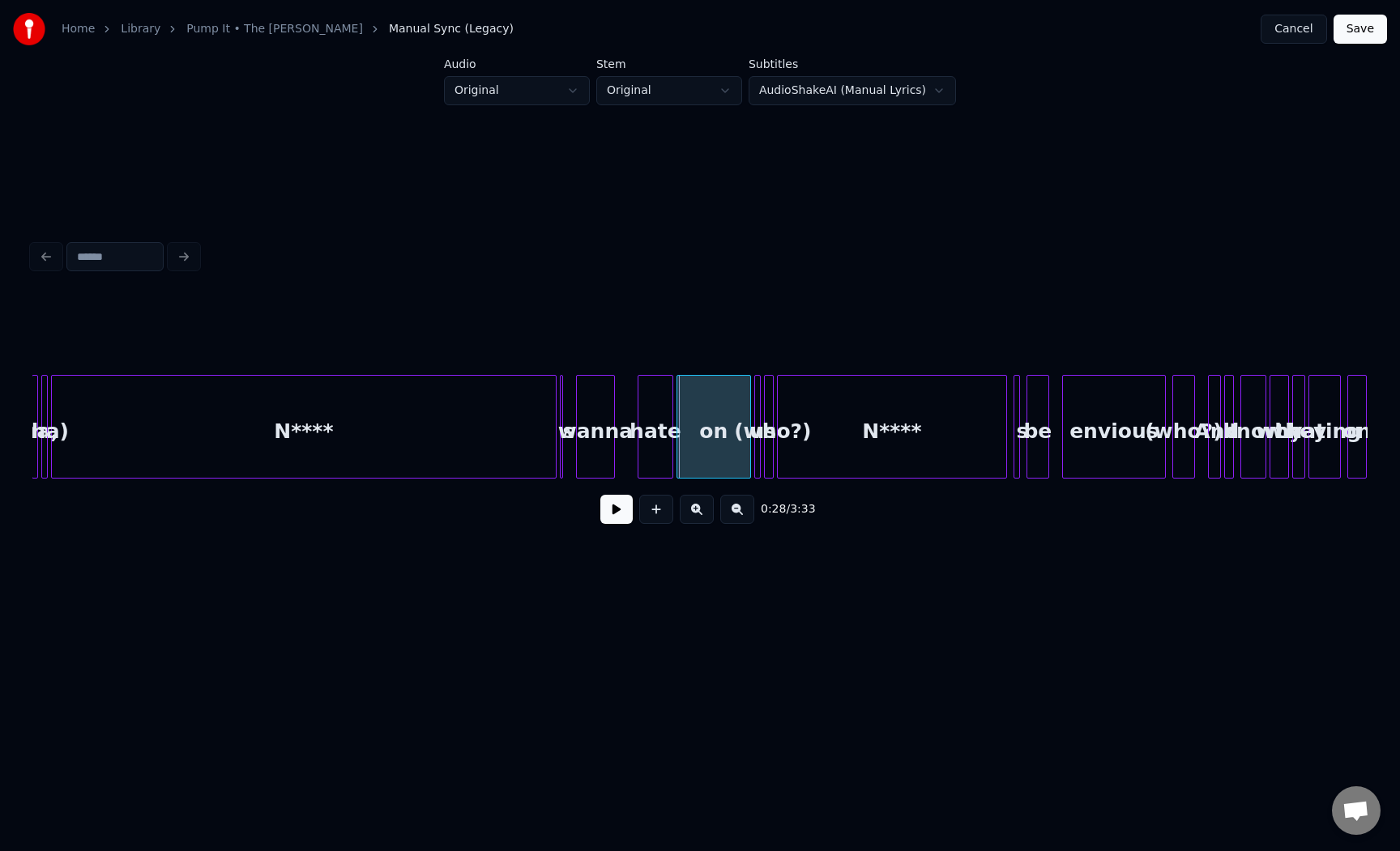
scroll to position [0, 3998]
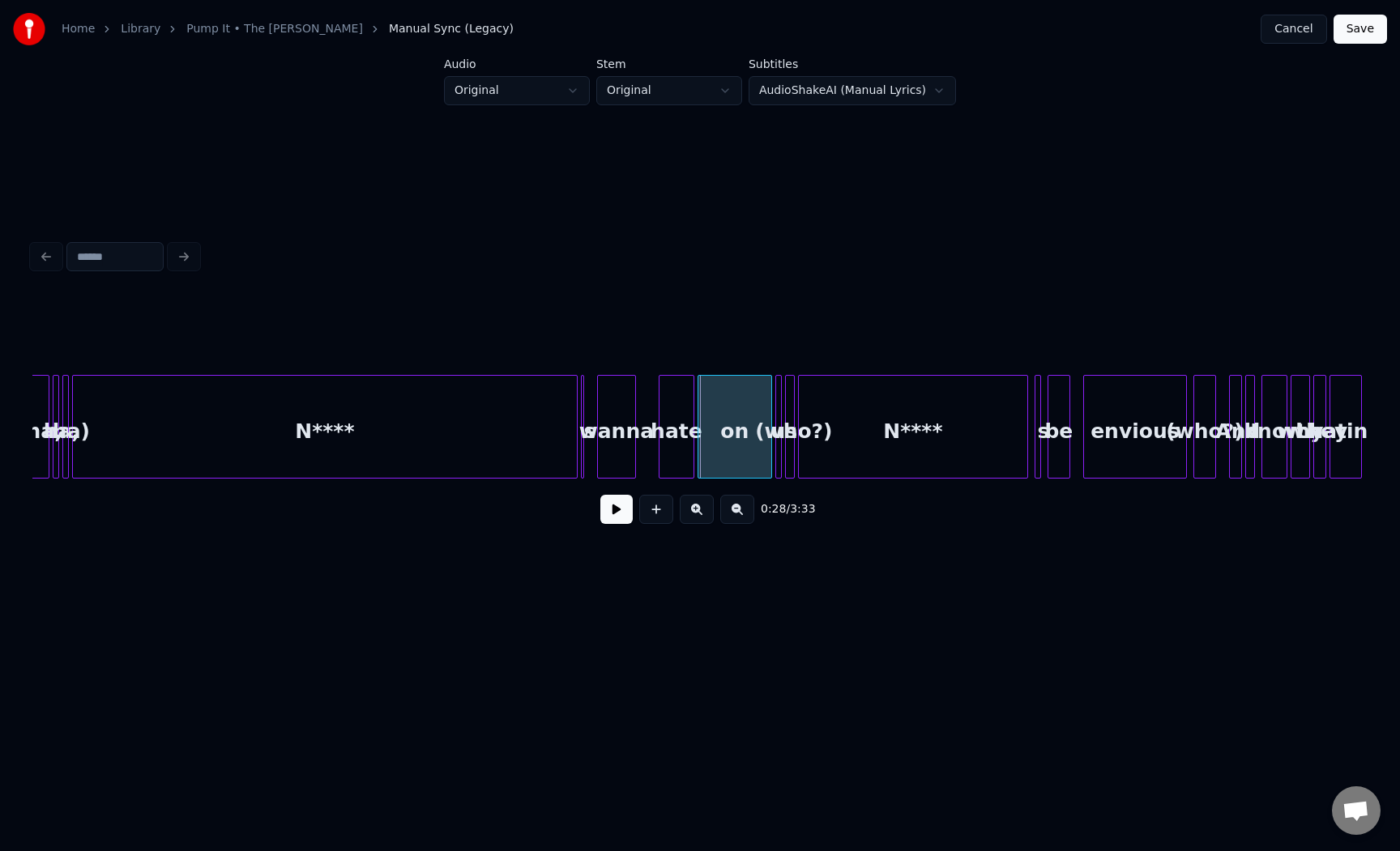
click at [258, 424] on div "N****" at bounding box center [325, 430] width 504 height 110
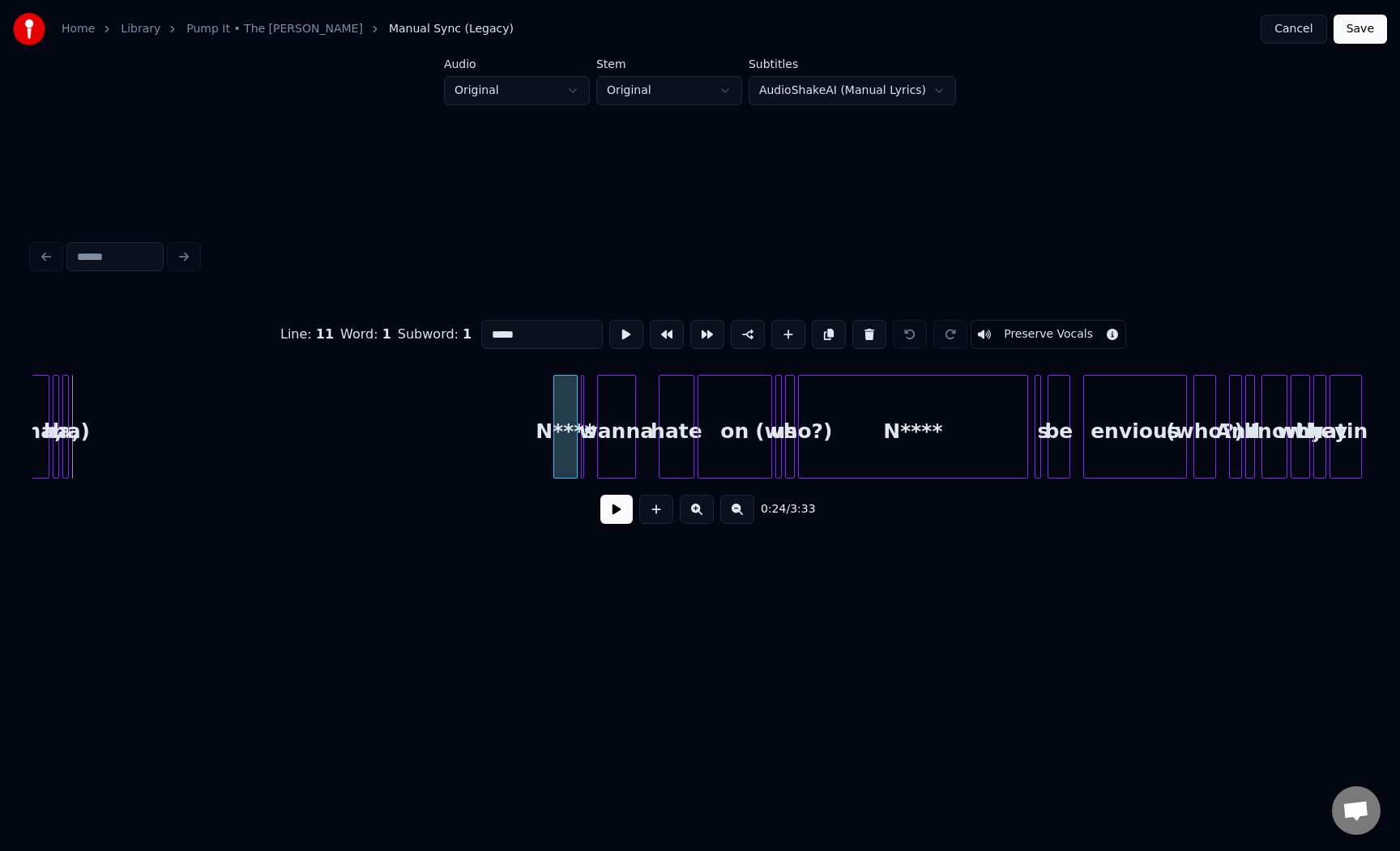
click at [555, 428] on div at bounding box center [556, 426] width 5 height 102
click at [584, 413] on div at bounding box center [584, 426] width 5 height 102
type input "*"
click at [579, 414] on div "s" at bounding box center [577, 427] width 13 height 104
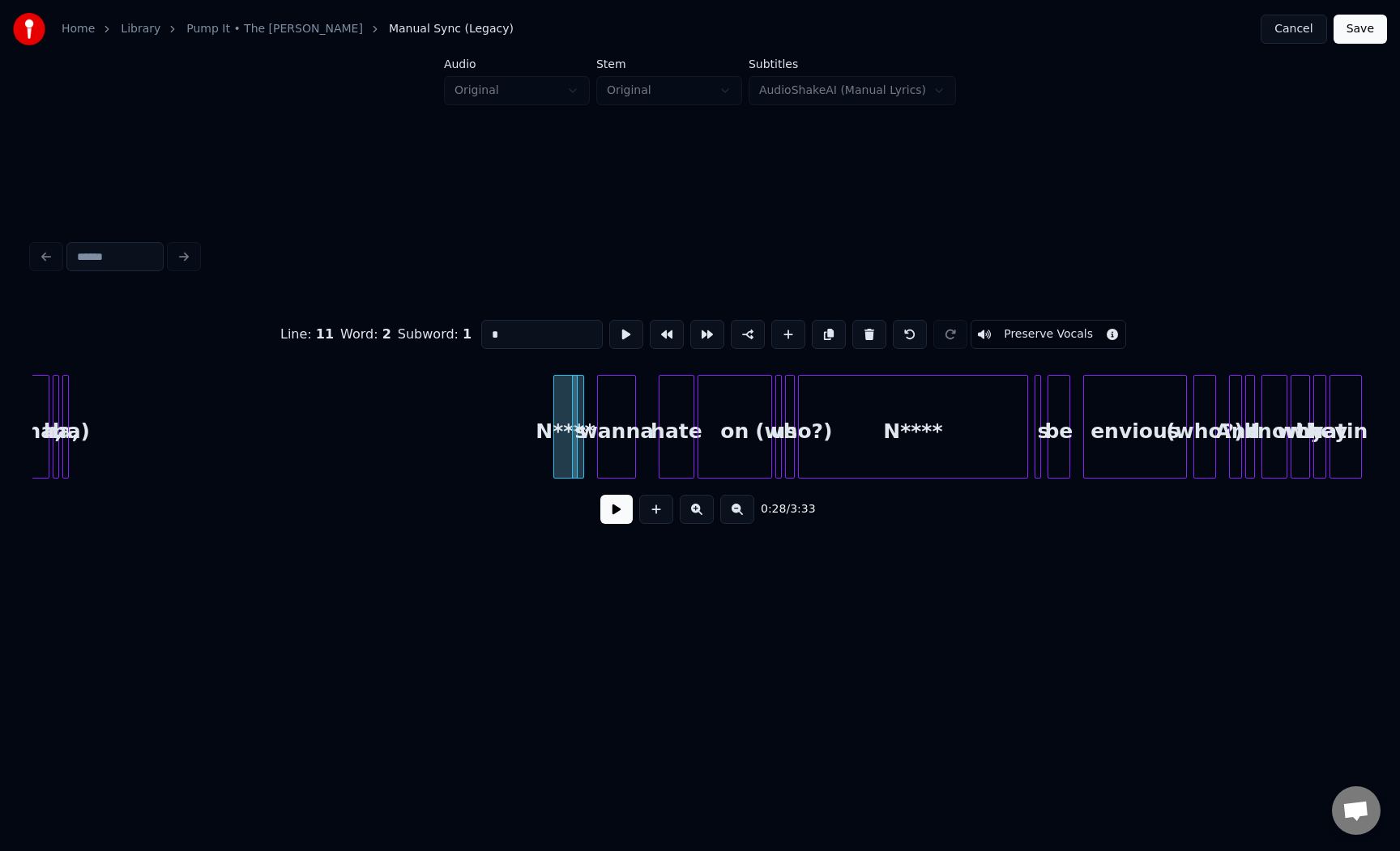
click at [584, 400] on div at bounding box center [581, 426] width 5 height 102
click at [586, 402] on div "s" at bounding box center [589, 430] width 17 height 110
drag, startPoint x: 525, startPoint y: 405, endPoint x: 722, endPoint y: 435, distance: 199.3
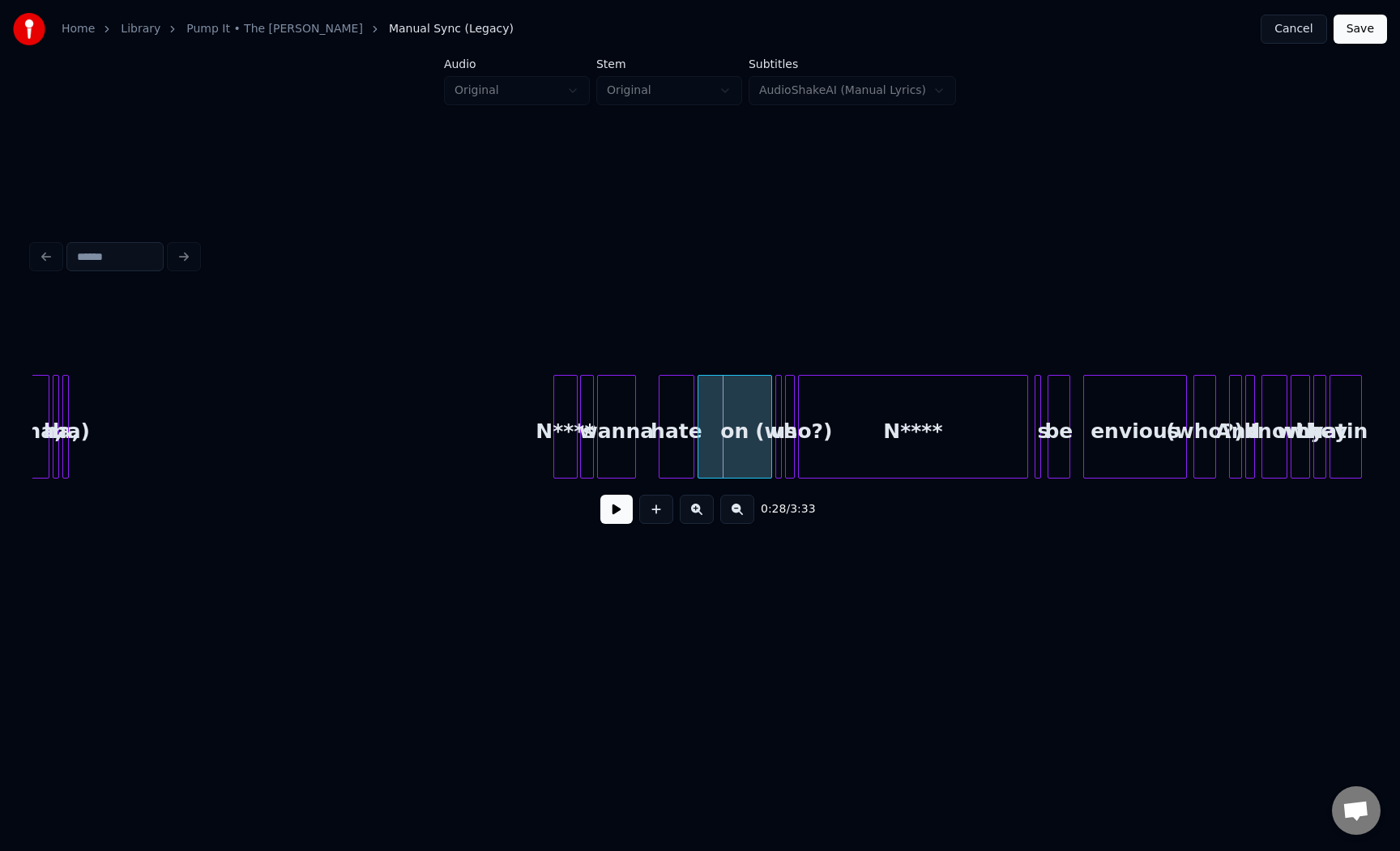
click at [569, 392] on div "N****" at bounding box center [565, 430] width 22 height 110
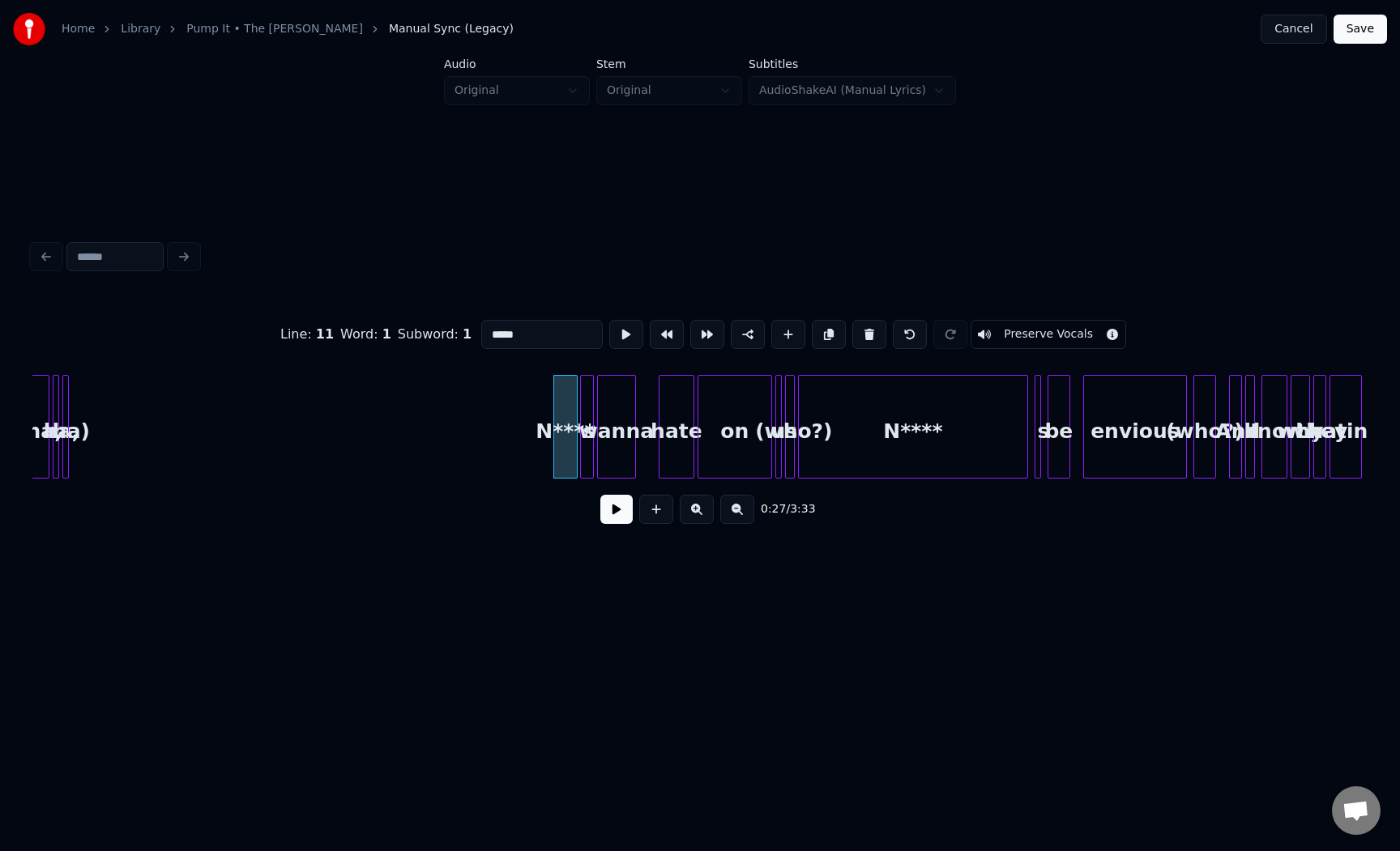
click at [584, 390] on div at bounding box center [583, 426] width 5 height 102
click at [608, 396] on div "wanna" at bounding box center [617, 430] width 37 height 110
click at [662, 404] on div at bounding box center [662, 426] width 5 height 102
click at [711, 409] on div "on" at bounding box center [735, 430] width 73 height 110
click at [569, 407] on div "N****" at bounding box center [565, 430] width 22 height 110
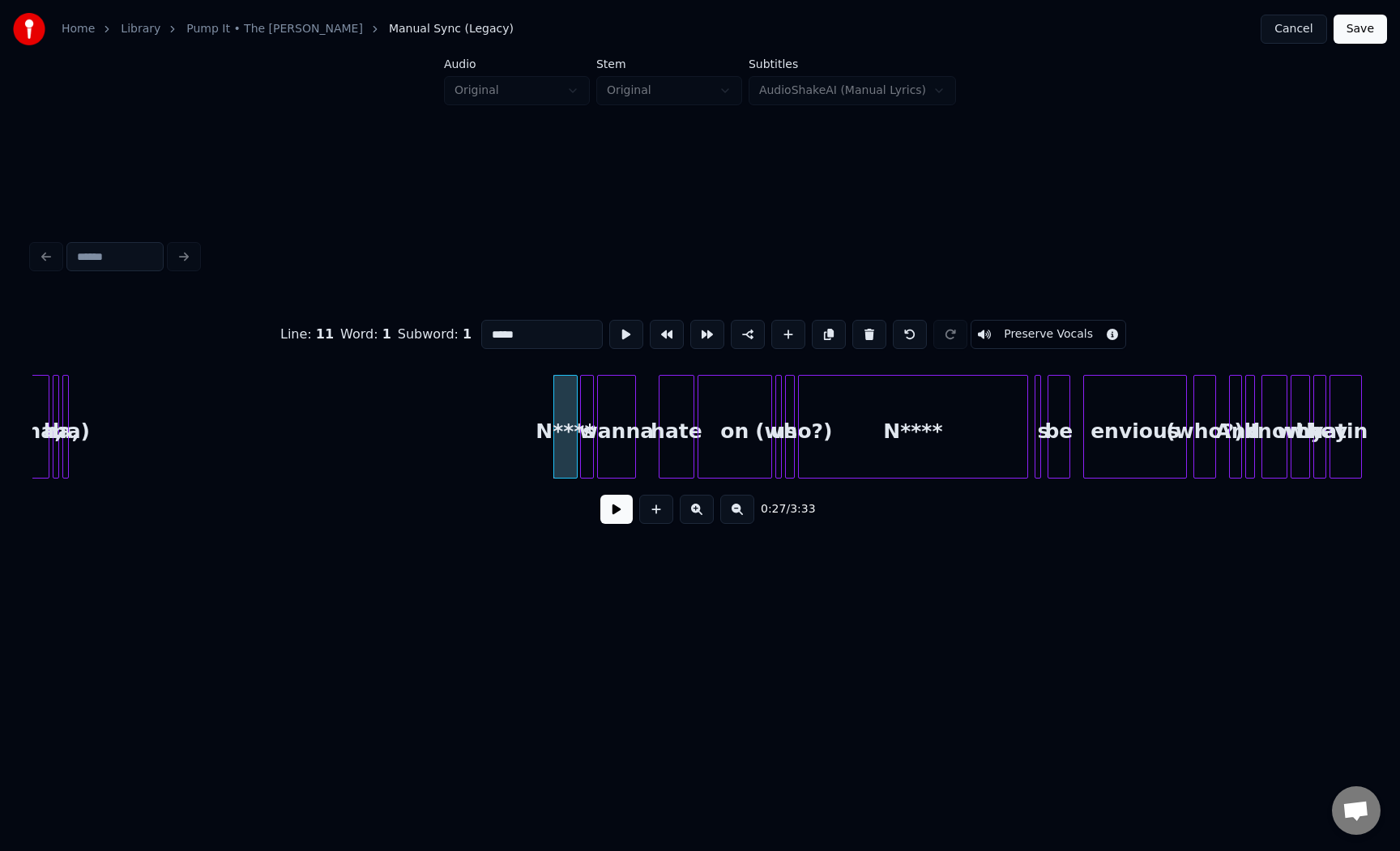
click at [732, 408] on div "on" at bounding box center [735, 430] width 73 height 110
type input "**"
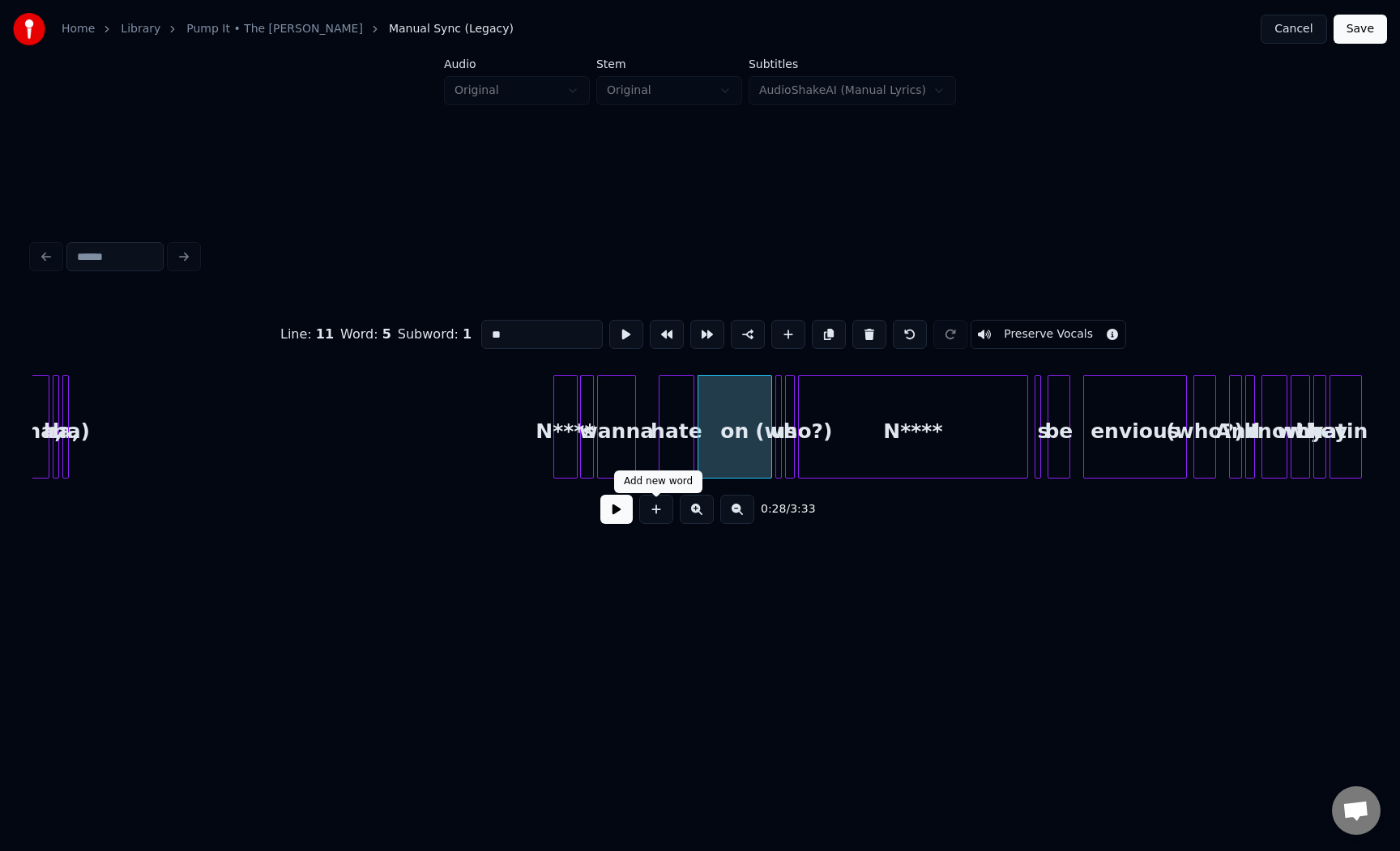
click at [609, 520] on button at bounding box center [616, 510] width 32 height 29
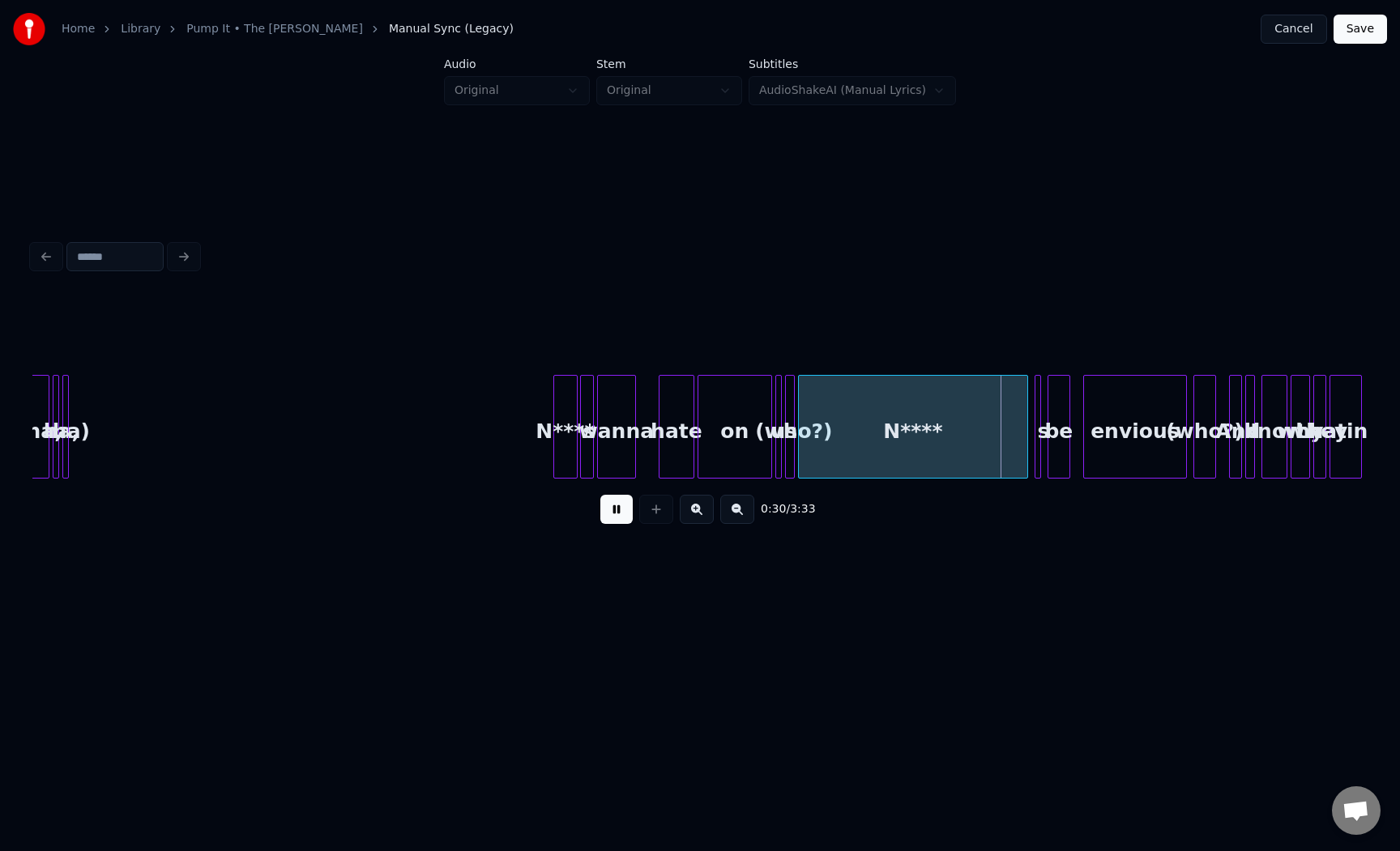
click at [574, 418] on div at bounding box center [574, 426] width 5 height 102
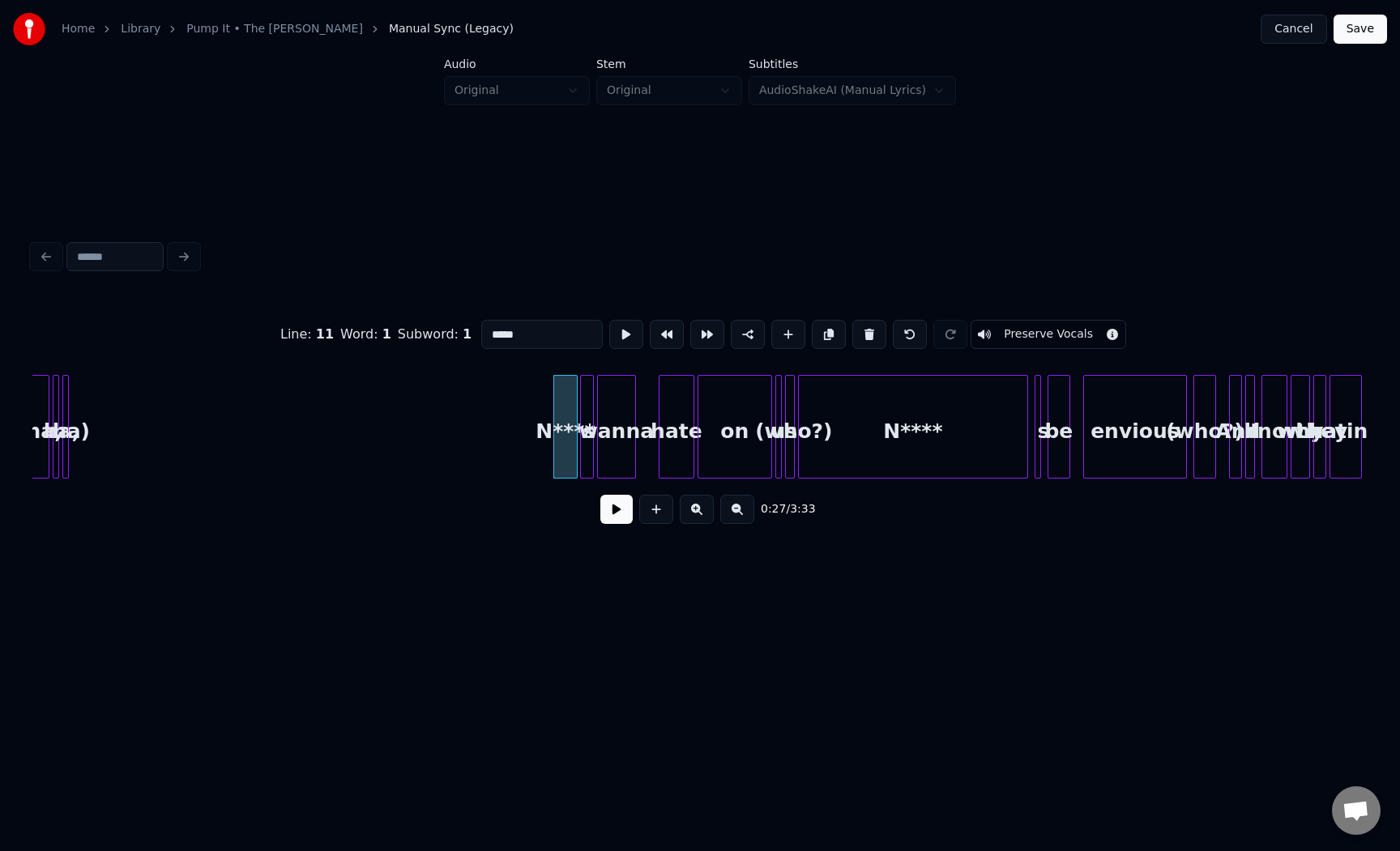
click at [613, 510] on button at bounding box center [616, 510] width 32 height 29
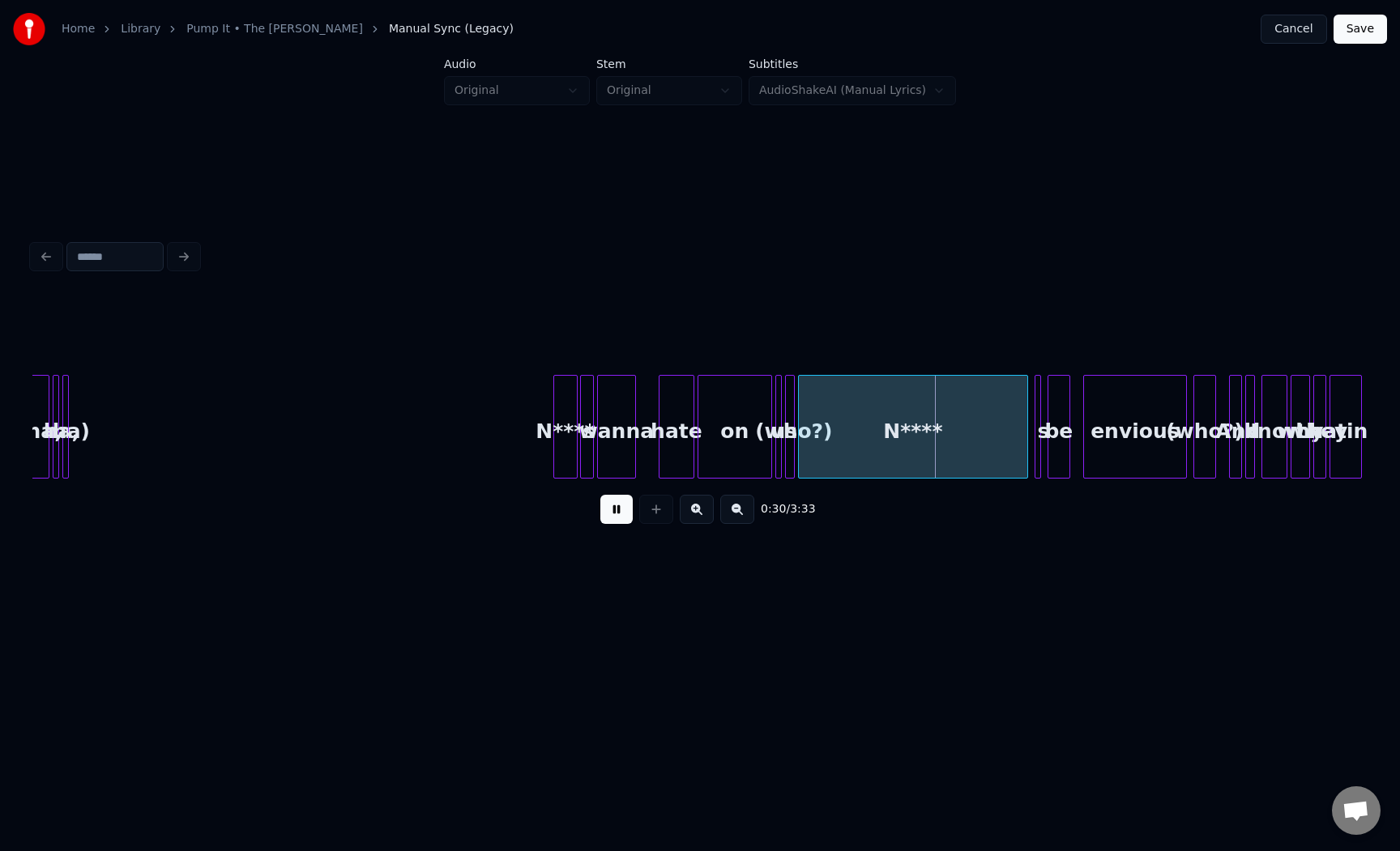
click at [613, 510] on button at bounding box center [616, 510] width 32 height 29
click at [709, 415] on div "on" at bounding box center [735, 430] width 73 height 110
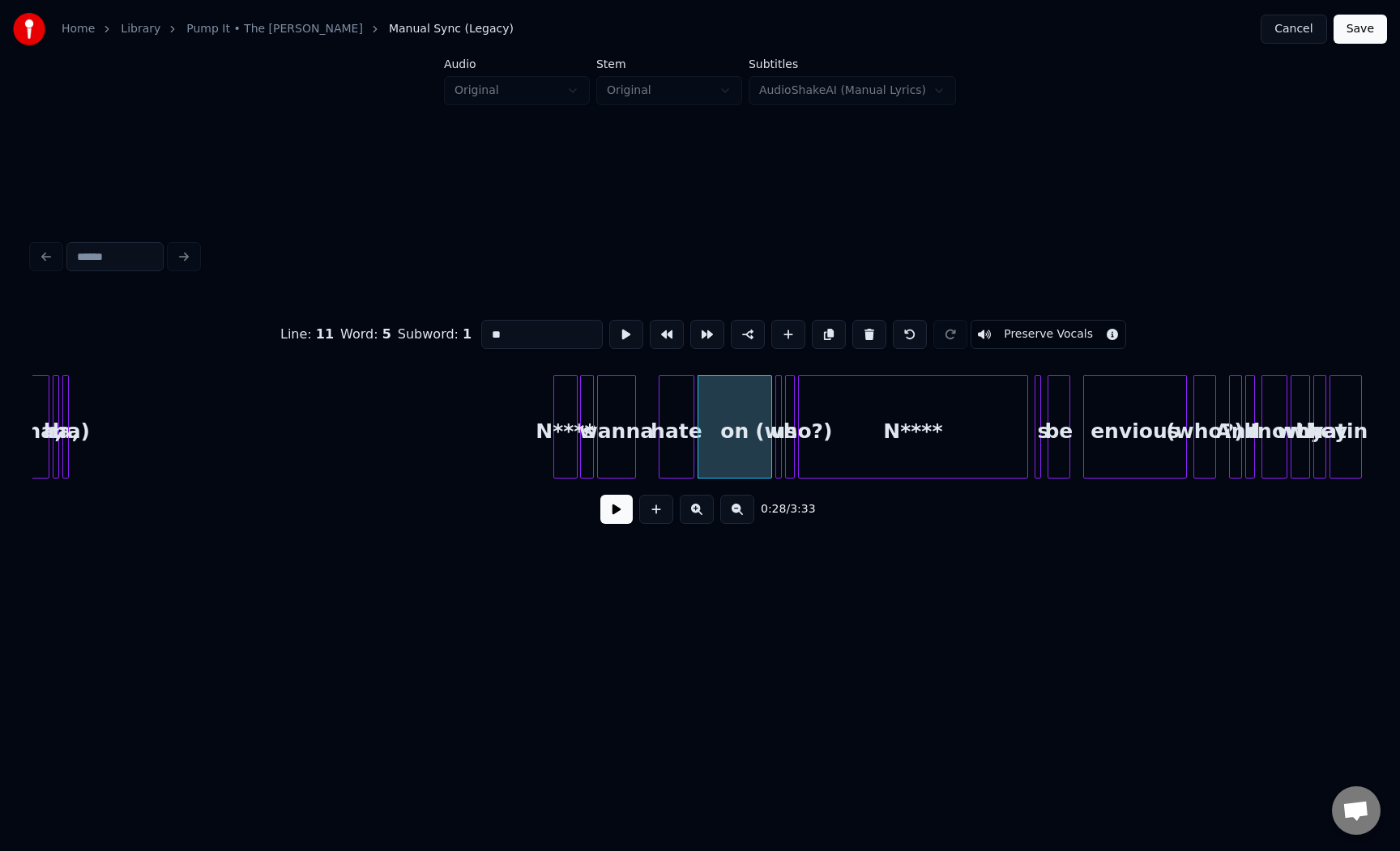
click at [618, 504] on button at bounding box center [616, 510] width 32 height 29
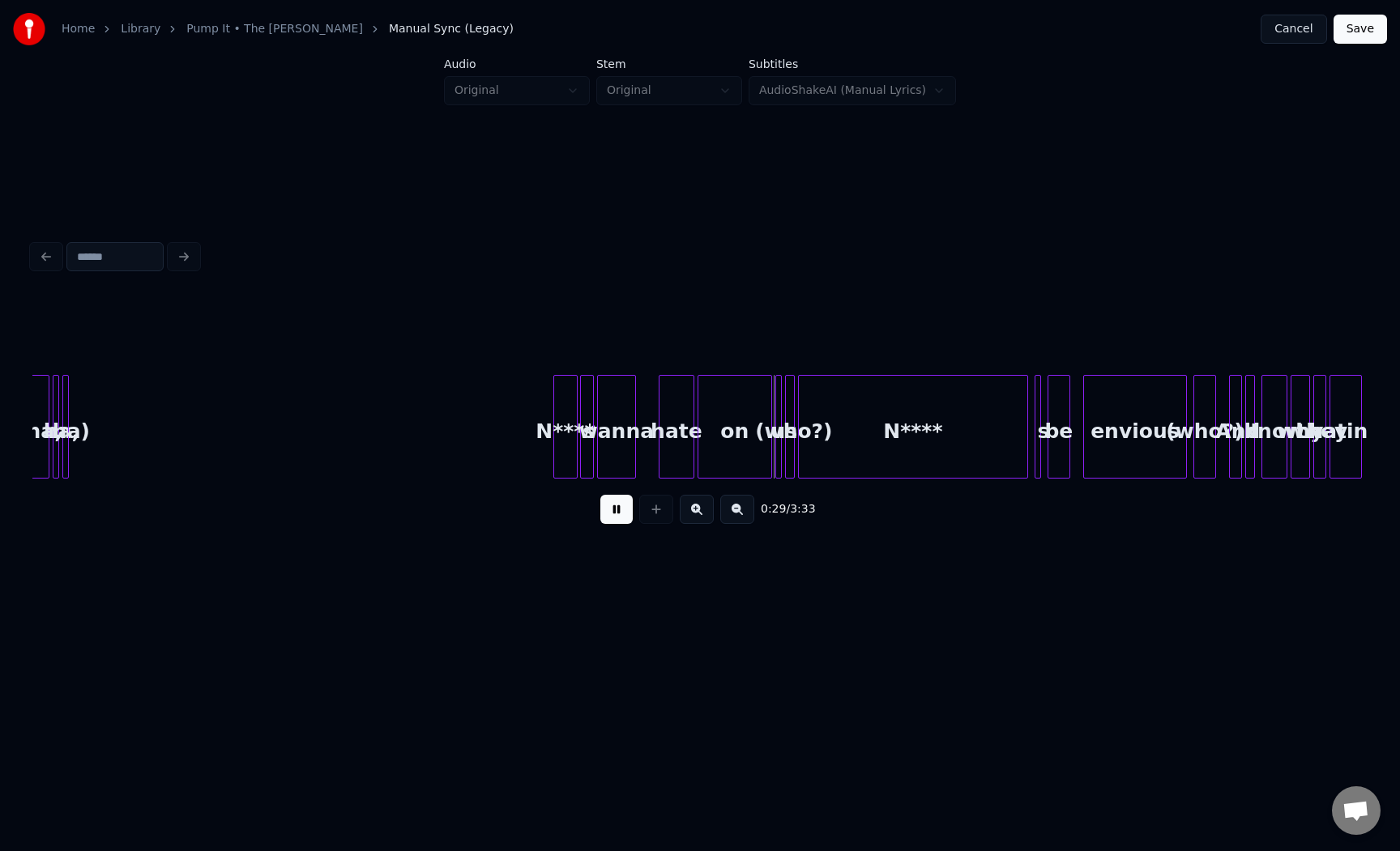
click at [618, 504] on button at bounding box center [616, 510] width 32 height 29
click at [1295, 26] on button "Cancel" at bounding box center [1293, 29] width 65 height 29
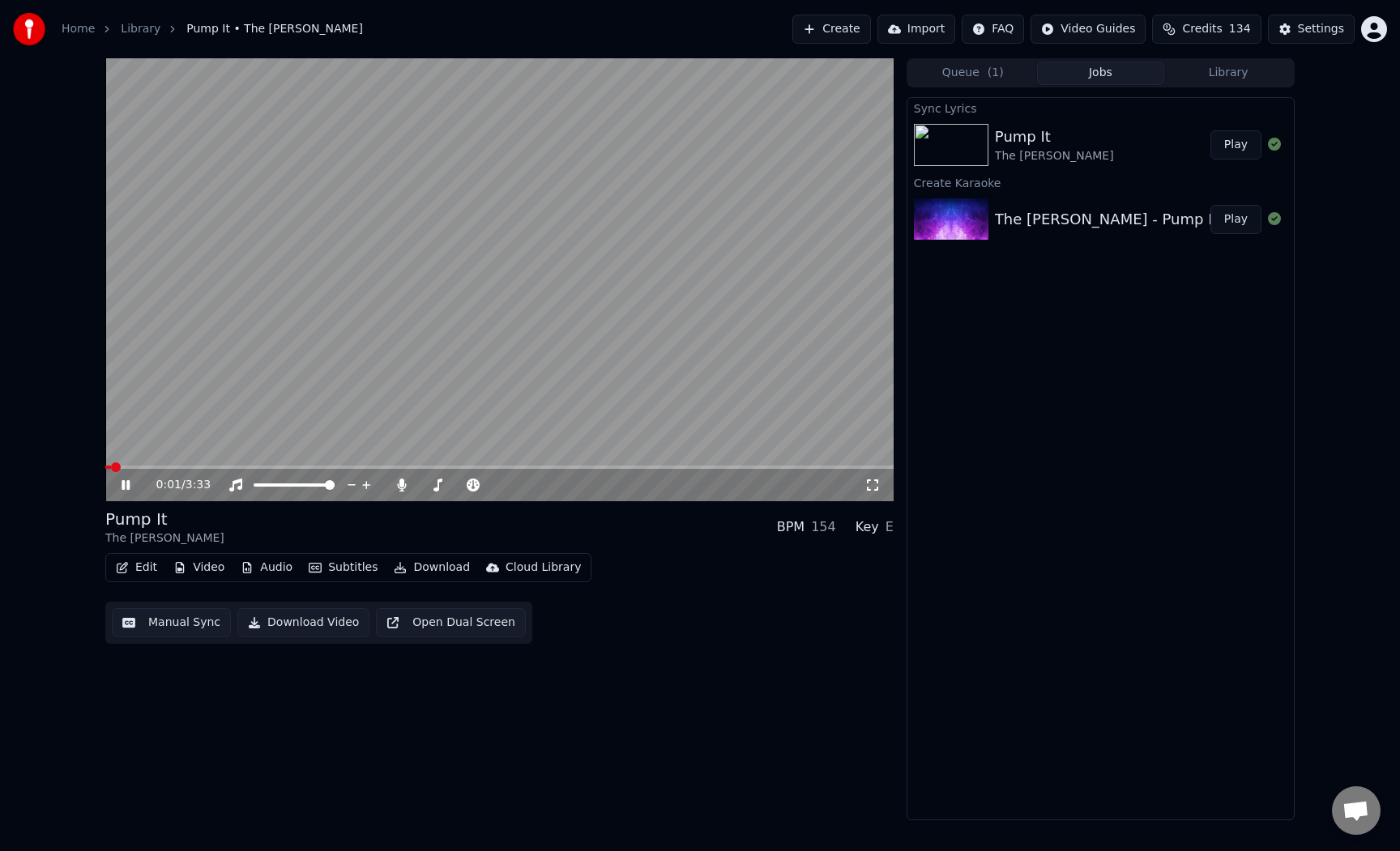
click at [1133, 144] on div "Pump It The [PERSON_NAME]" at bounding box center [1102, 145] width 215 height 39
click at [1233, 224] on button "Play" at bounding box center [1236, 220] width 51 height 29
click at [132, 483] on icon at bounding box center [137, 484] width 38 height 13
click at [177, 468] on span at bounding box center [499, 467] width 788 height 3
click at [188, 468] on span at bounding box center [499, 467] width 788 height 3
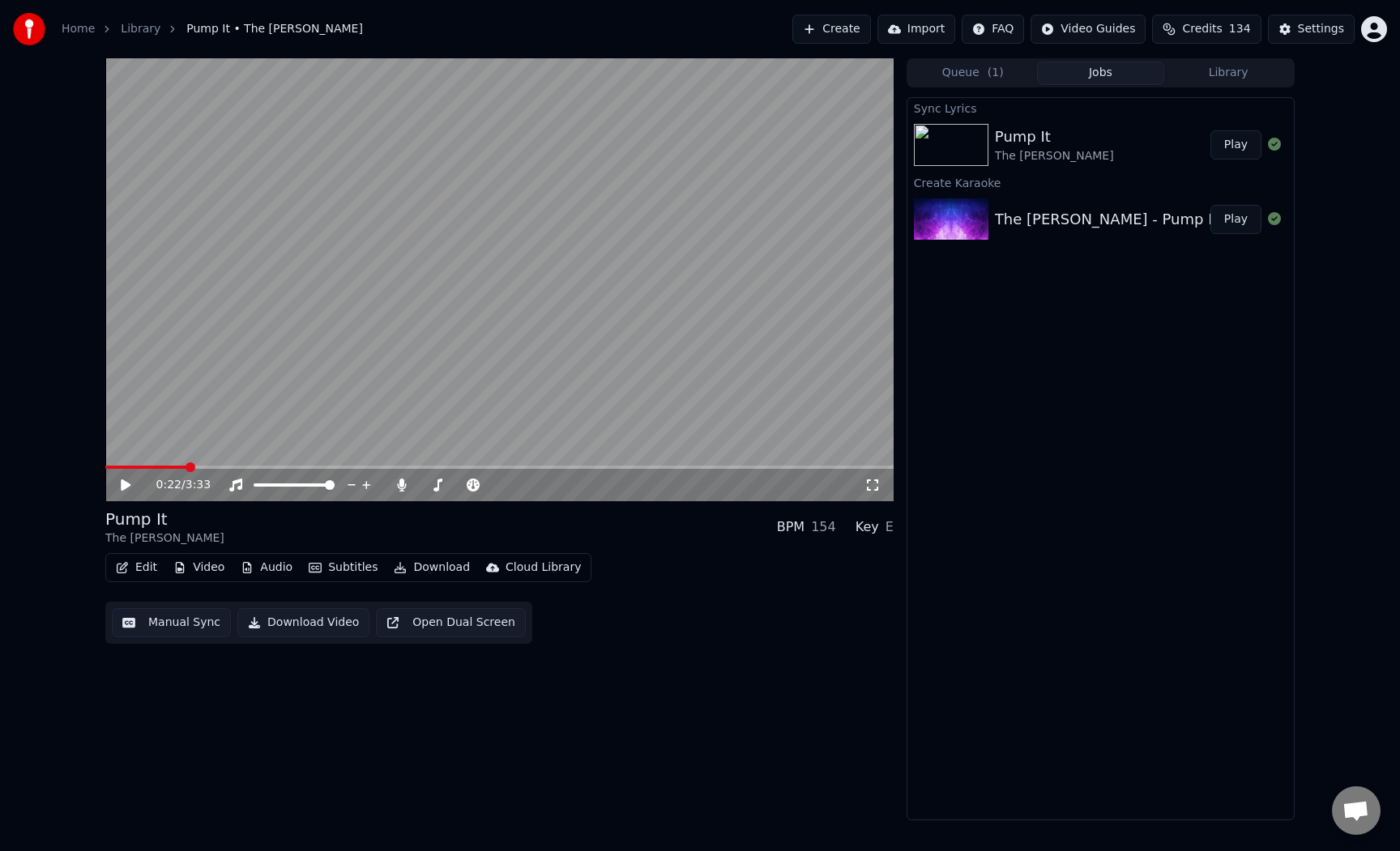
click at [196, 467] on span at bounding box center [191, 467] width 10 height 10
click at [201, 466] on span at bounding box center [197, 467] width 10 height 10
click at [208, 465] on span at bounding box center [212, 467] width 10 height 10
click at [207, 465] on span at bounding box center [212, 467] width 10 height 10
click at [195, 466] on span at bounding box center [197, 467] width 10 height 10
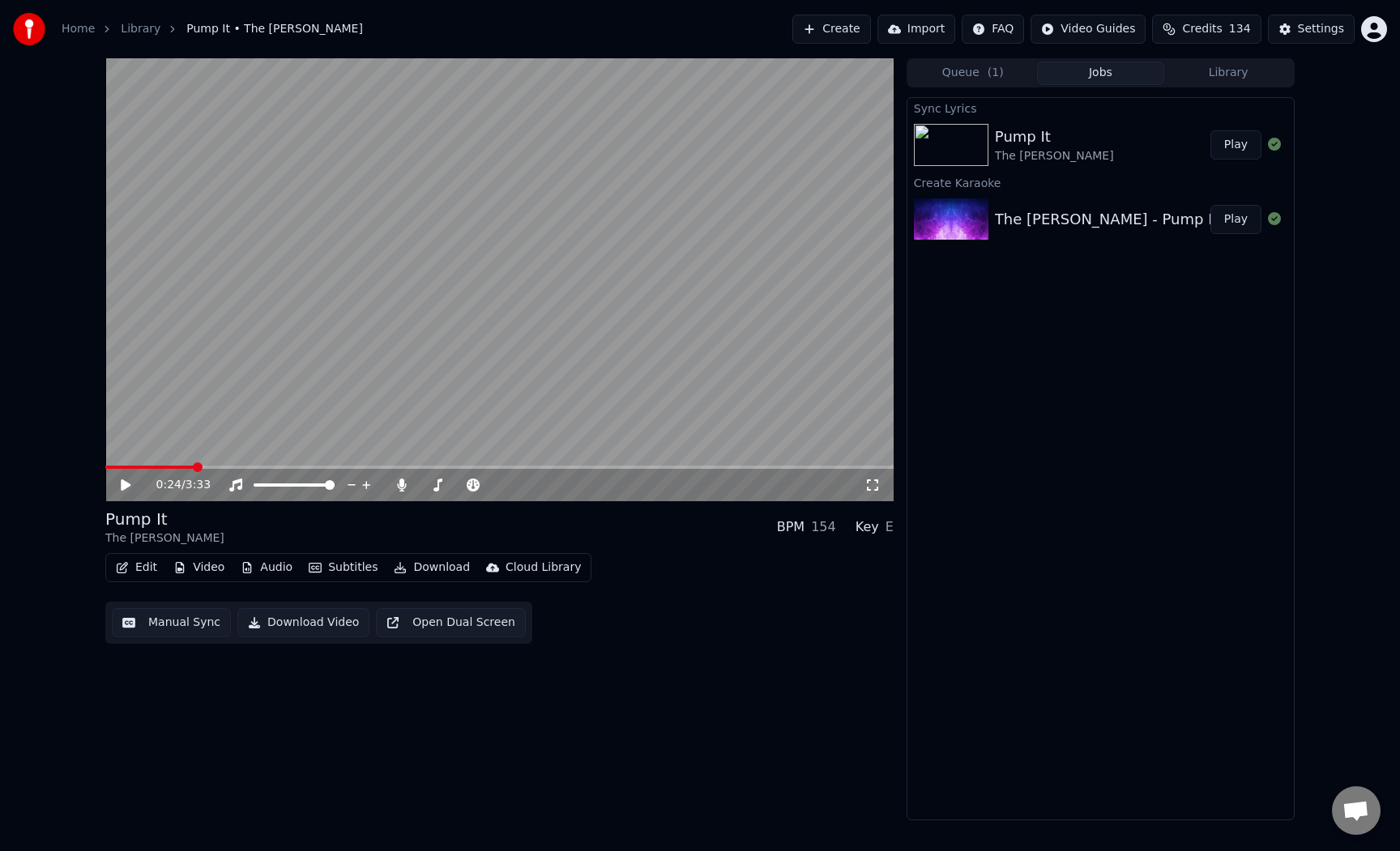
click at [127, 483] on icon at bounding box center [126, 485] width 10 height 12
click at [130, 482] on icon at bounding box center [137, 484] width 38 height 13
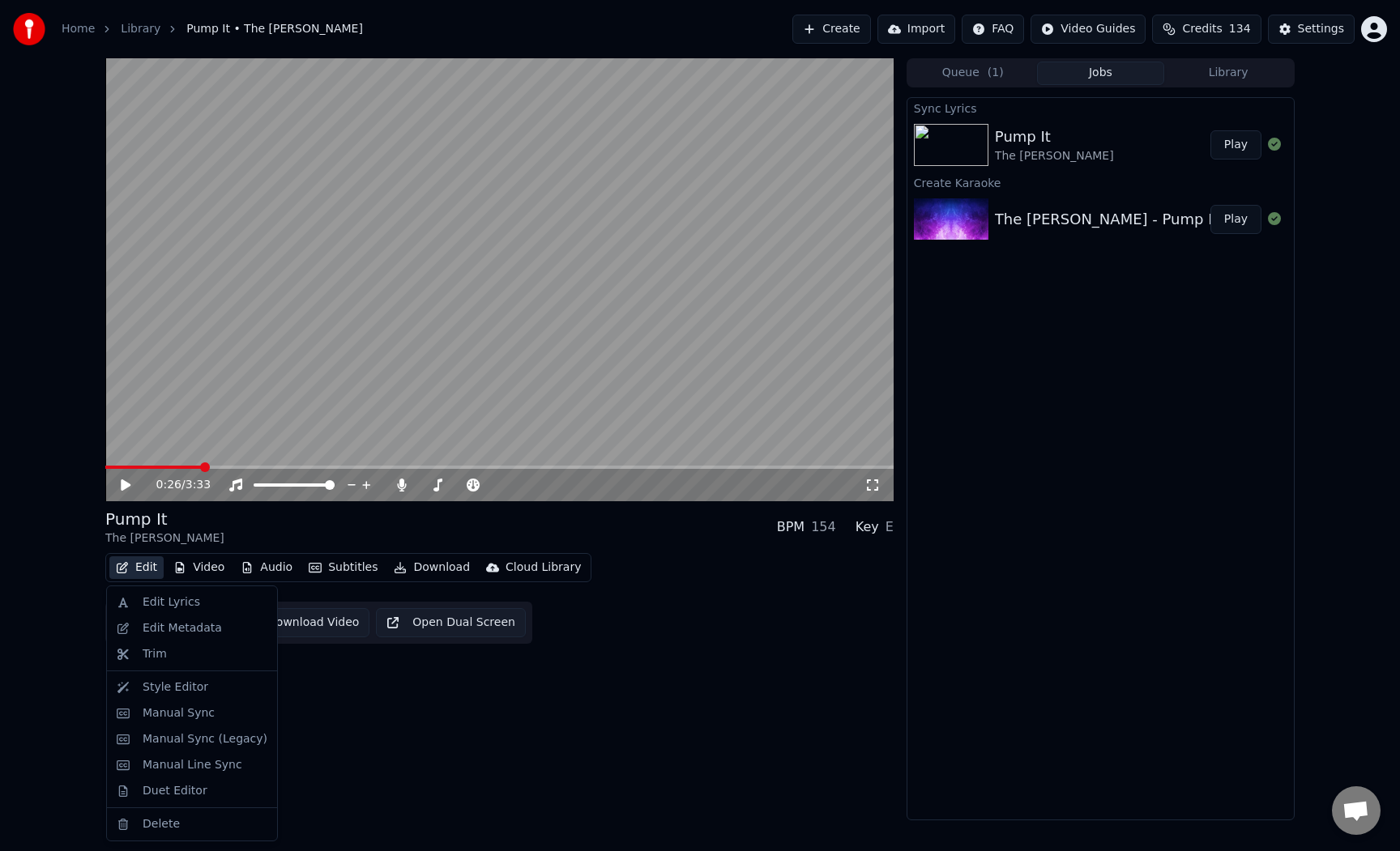
click at [159, 574] on button "Edit" at bounding box center [136, 567] width 54 height 22
click at [192, 610] on div "Edit Lyrics" at bounding box center [171, 602] width 57 height 17
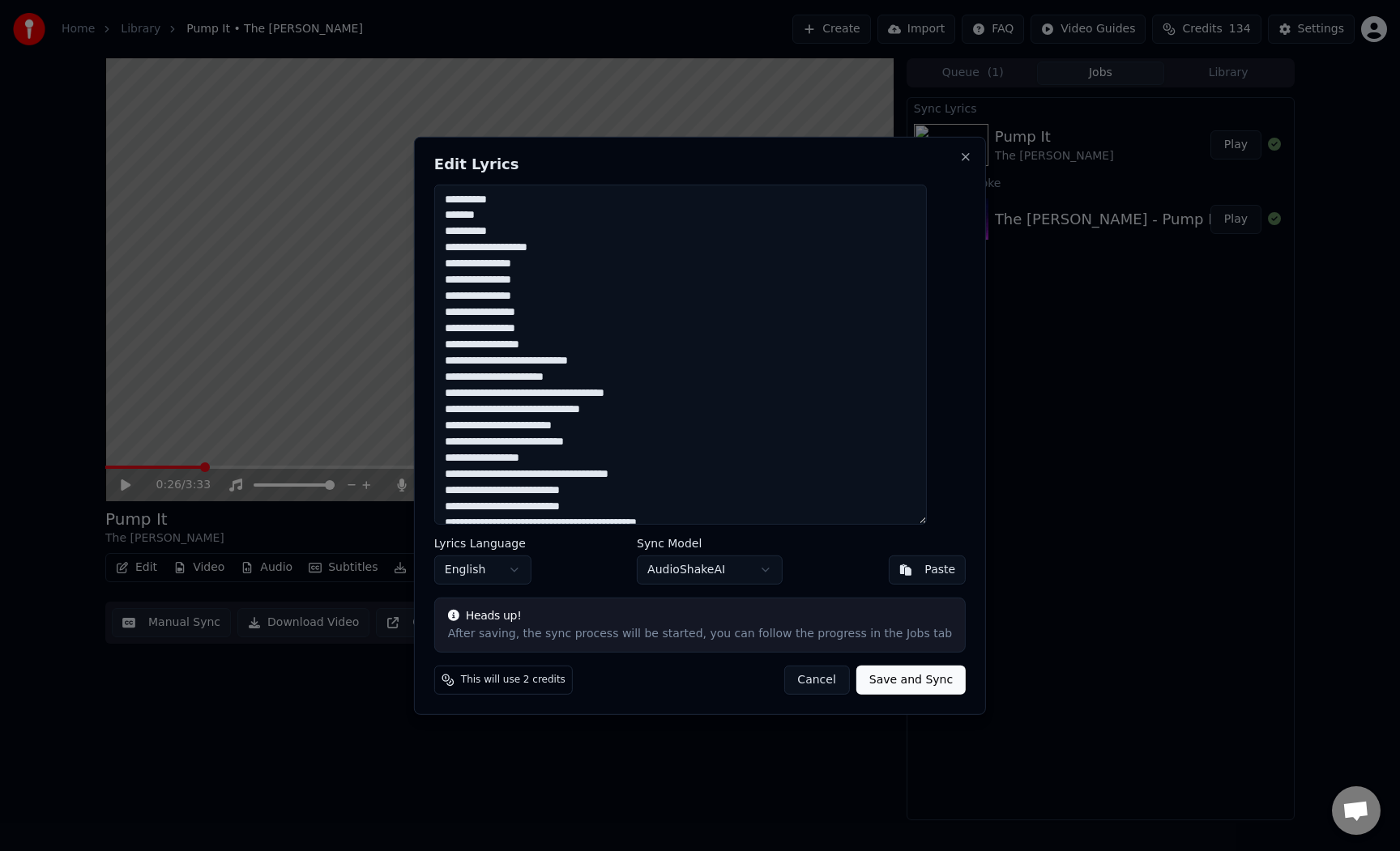
drag, startPoint x: 493, startPoint y: 365, endPoint x: 474, endPoint y: 366, distance: 19.0
click at [474, 366] on textarea at bounding box center [680, 354] width 492 height 340
drag, startPoint x: 499, startPoint y: 361, endPoint x: 471, endPoint y: 363, distance: 28.1
click at [468, 363] on textarea at bounding box center [680, 354] width 492 height 340
click at [533, 364] on textarea at bounding box center [680, 354] width 492 height 340
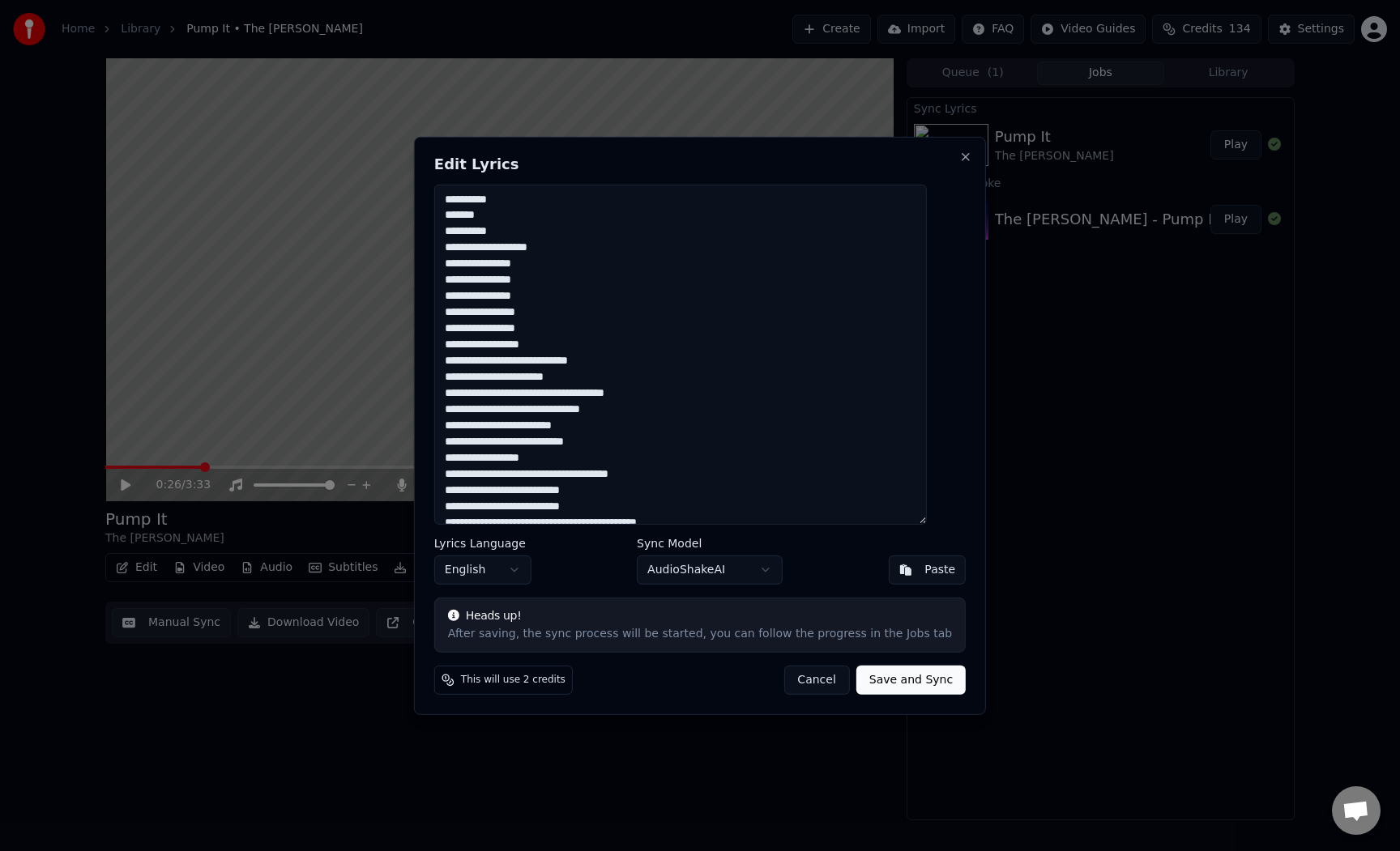
type textarea "**********"
click at [870, 680] on button "Save and Sync" at bounding box center [911, 680] width 109 height 29
